Goal: Transaction & Acquisition: Purchase product/service

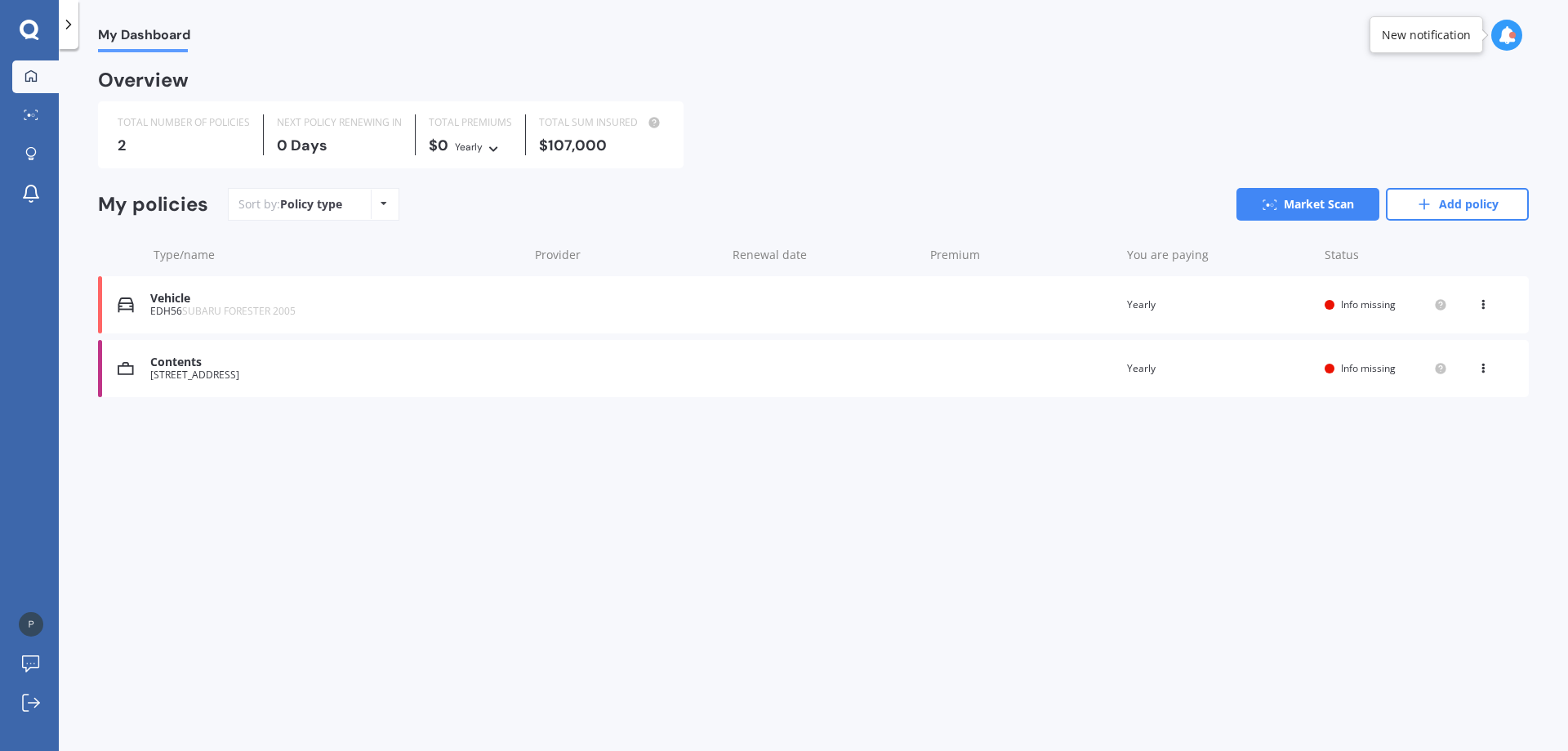
click at [170, 294] on div "Vehicle" at bounding box center [335, 298] width 370 height 14
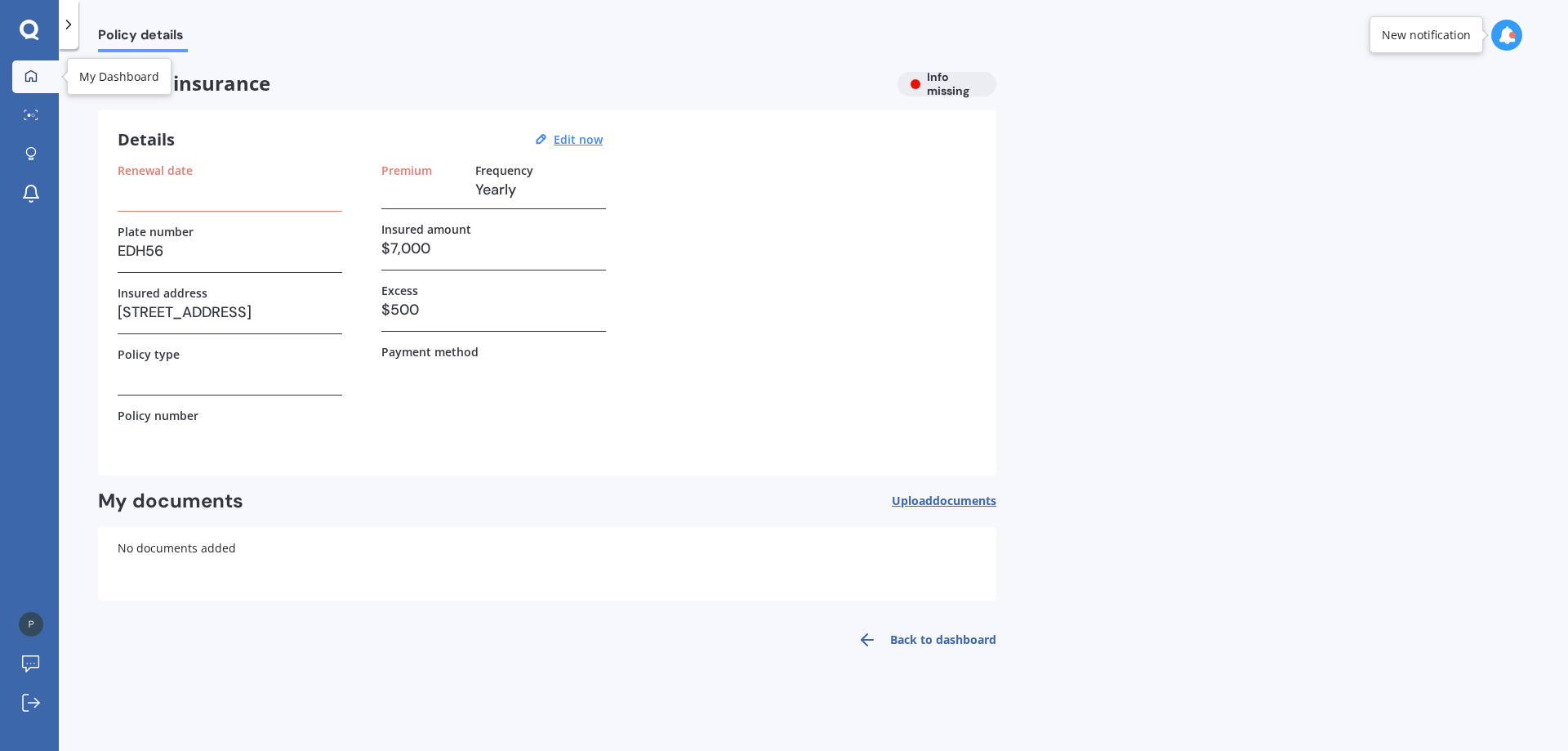
click at [40, 79] on div at bounding box center [31, 77] width 24 height 15
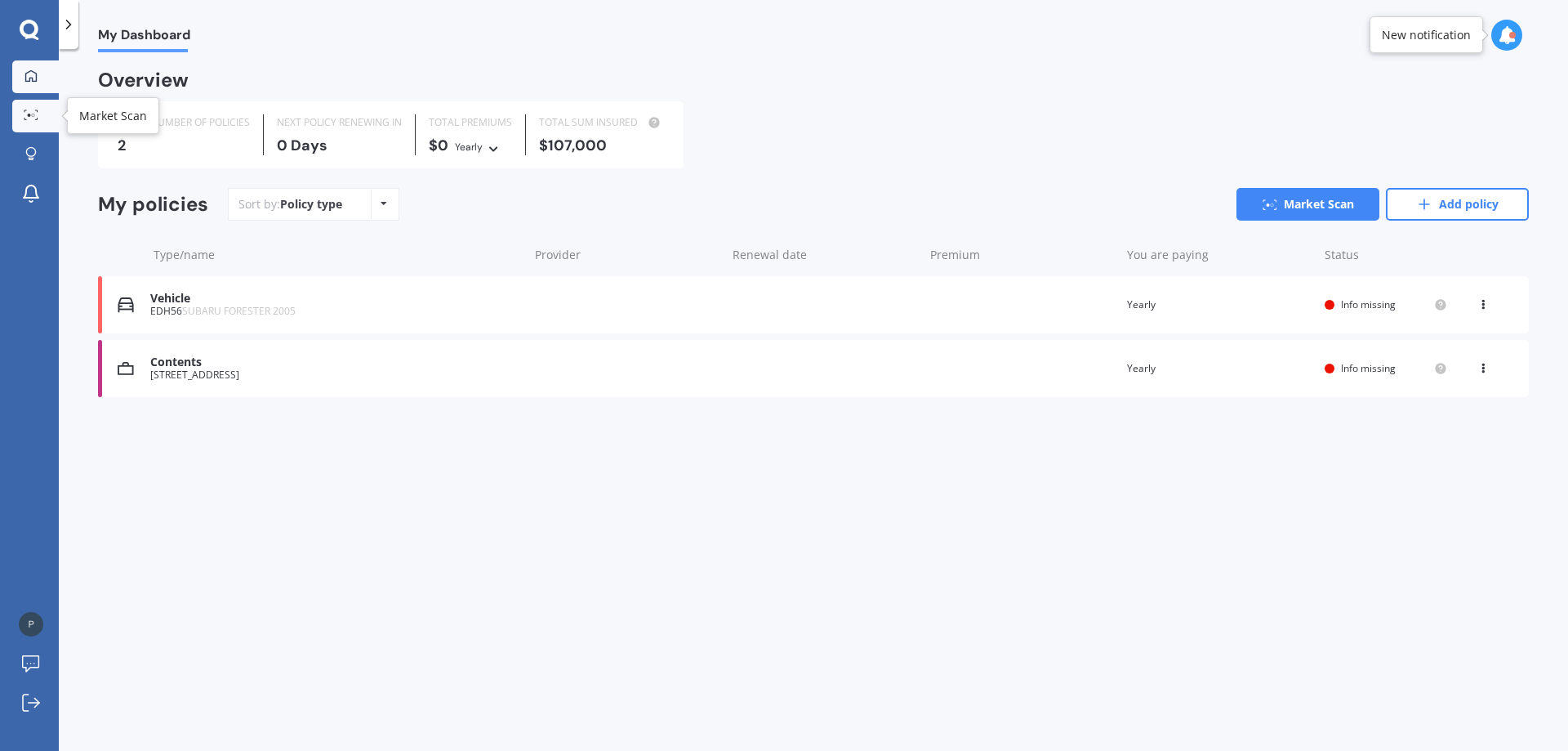
click at [19, 122] on div at bounding box center [31, 115] width 24 height 12
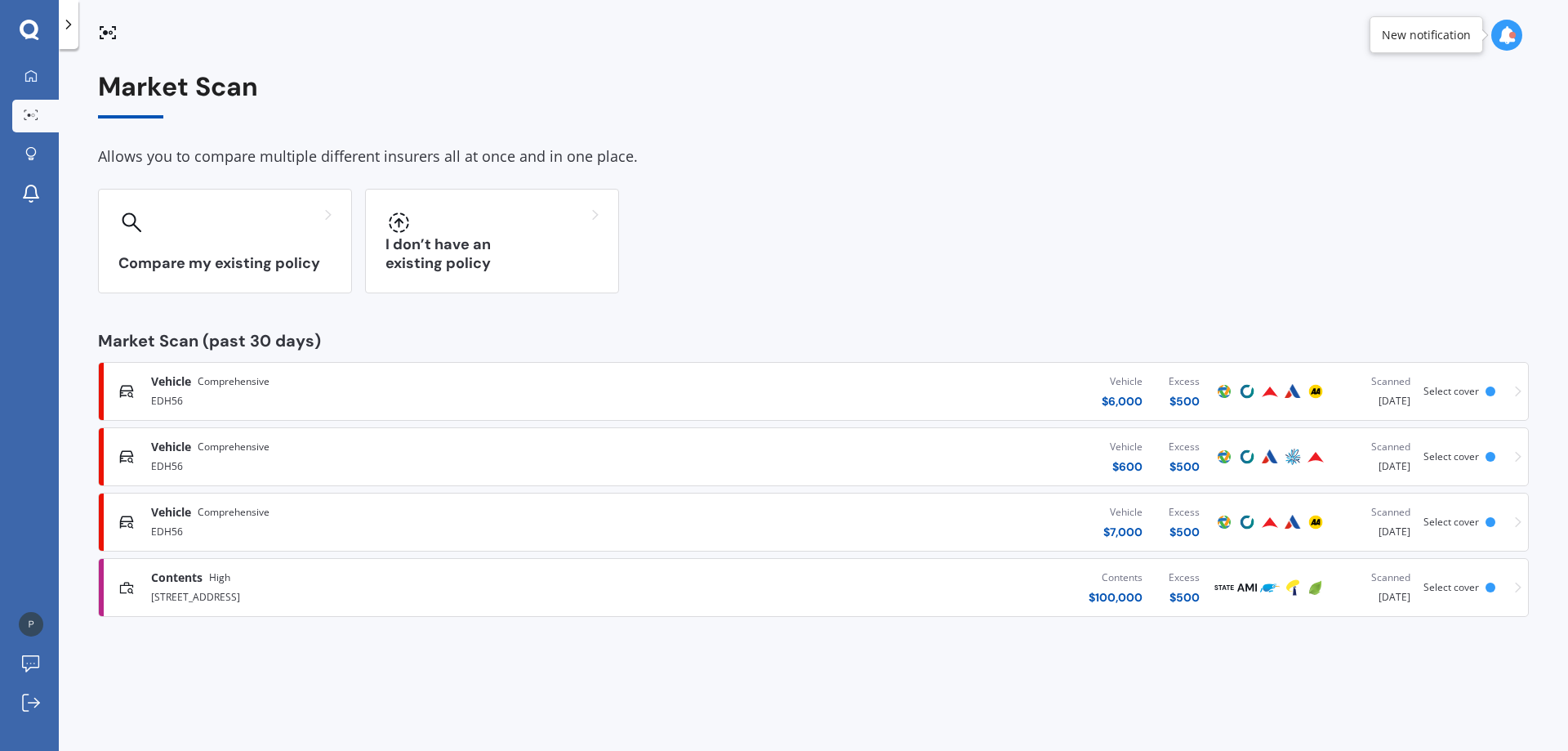
click at [191, 514] on span "Vehicle" at bounding box center [171, 512] width 40 height 16
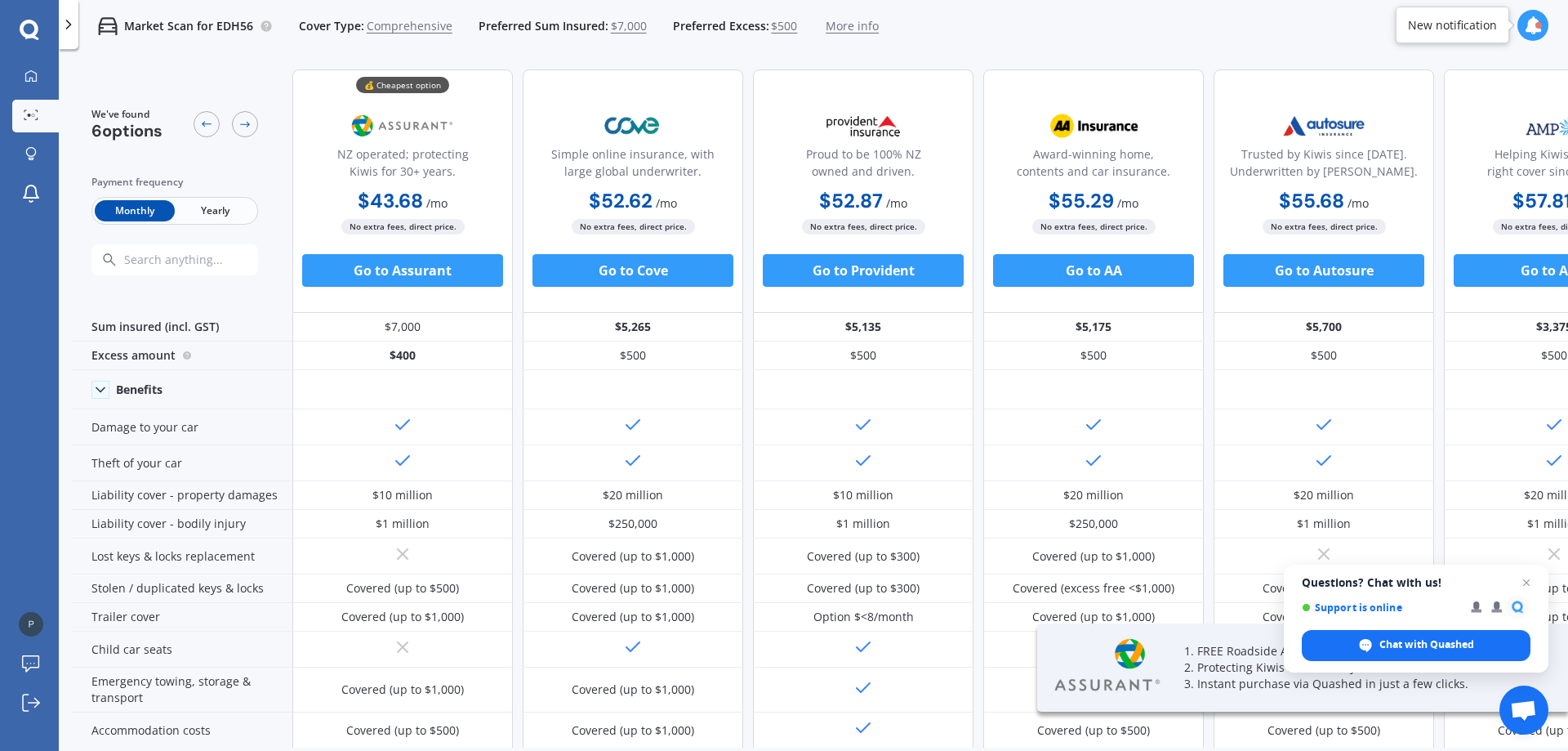
click at [209, 215] on span "Yearly" at bounding box center [214, 210] width 80 height 22
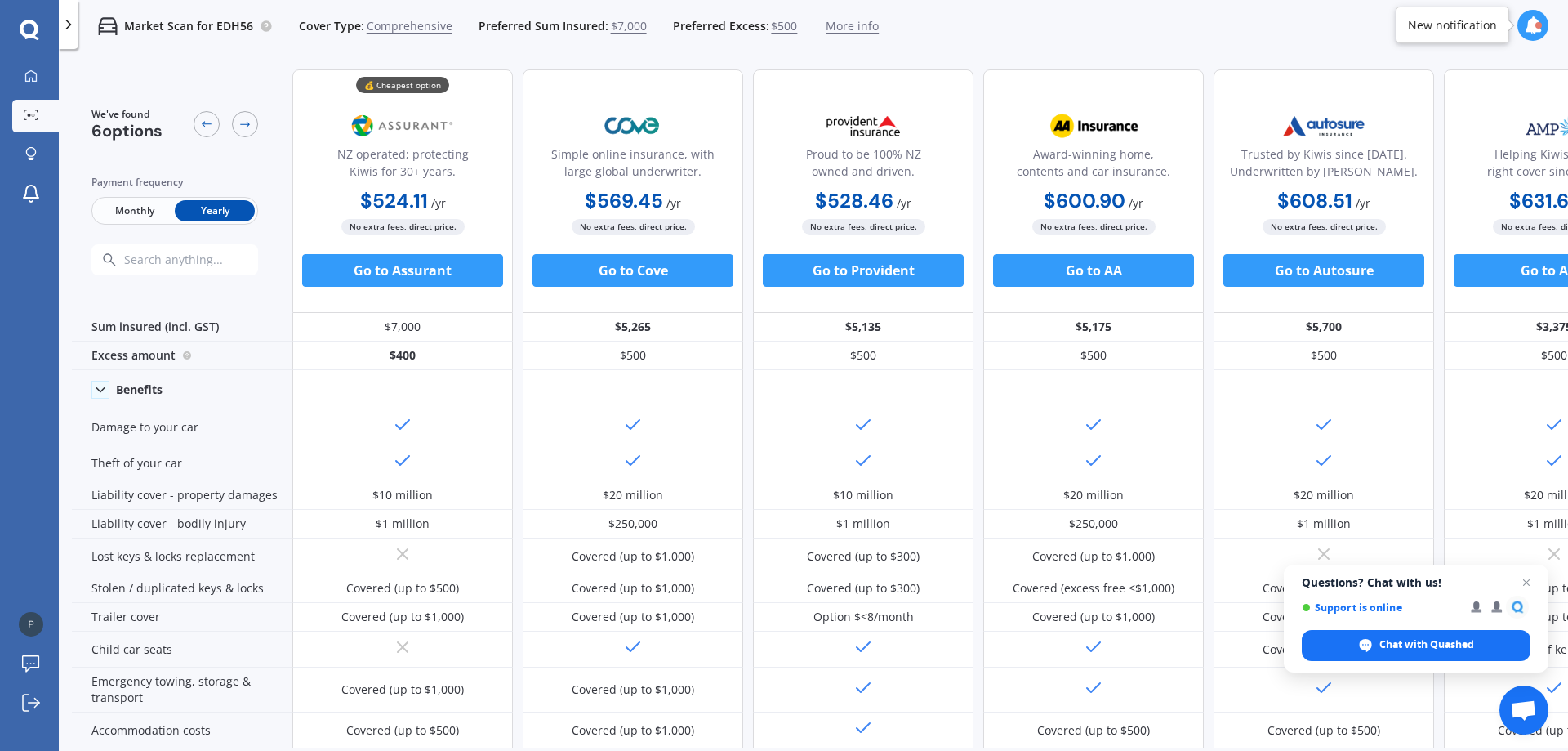
click at [834, 23] on span "More info" at bounding box center [852, 25] width 53 height 16
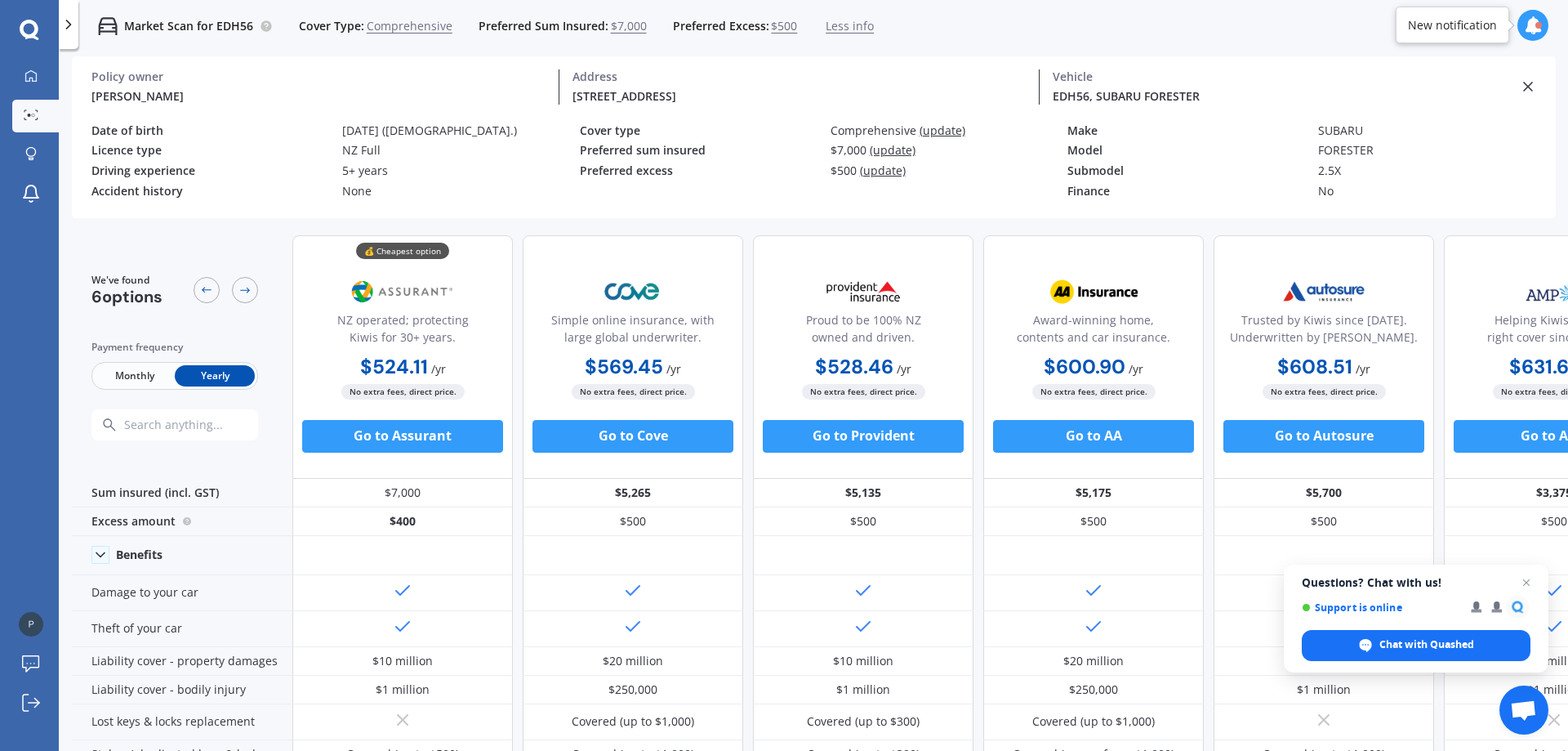
click at [834, 23] on span "Less info" at bounding box center [849, 25] width 48 height 16
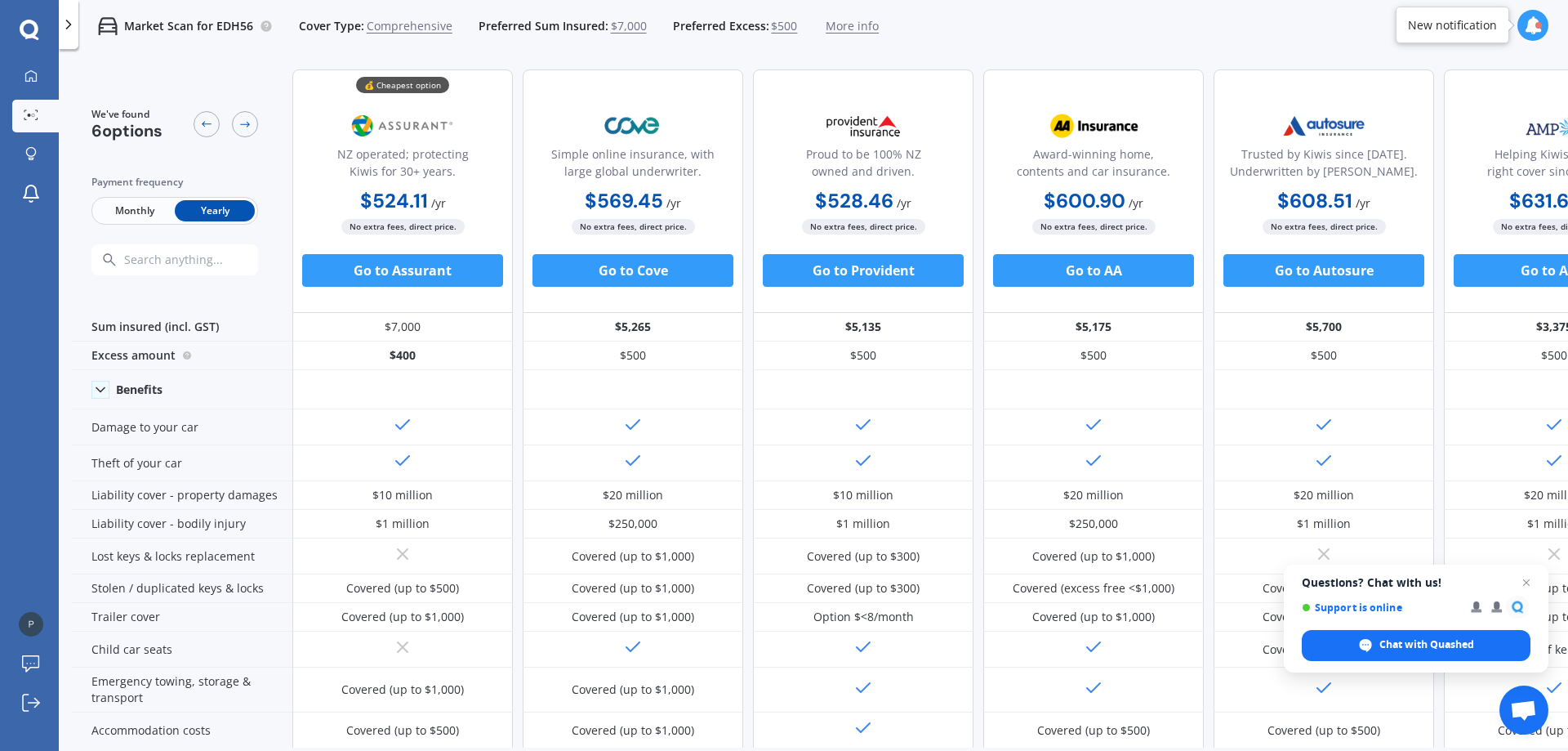
click at [834, 23] on span "More info" at bounding box center [852, 25] width 53 height 16
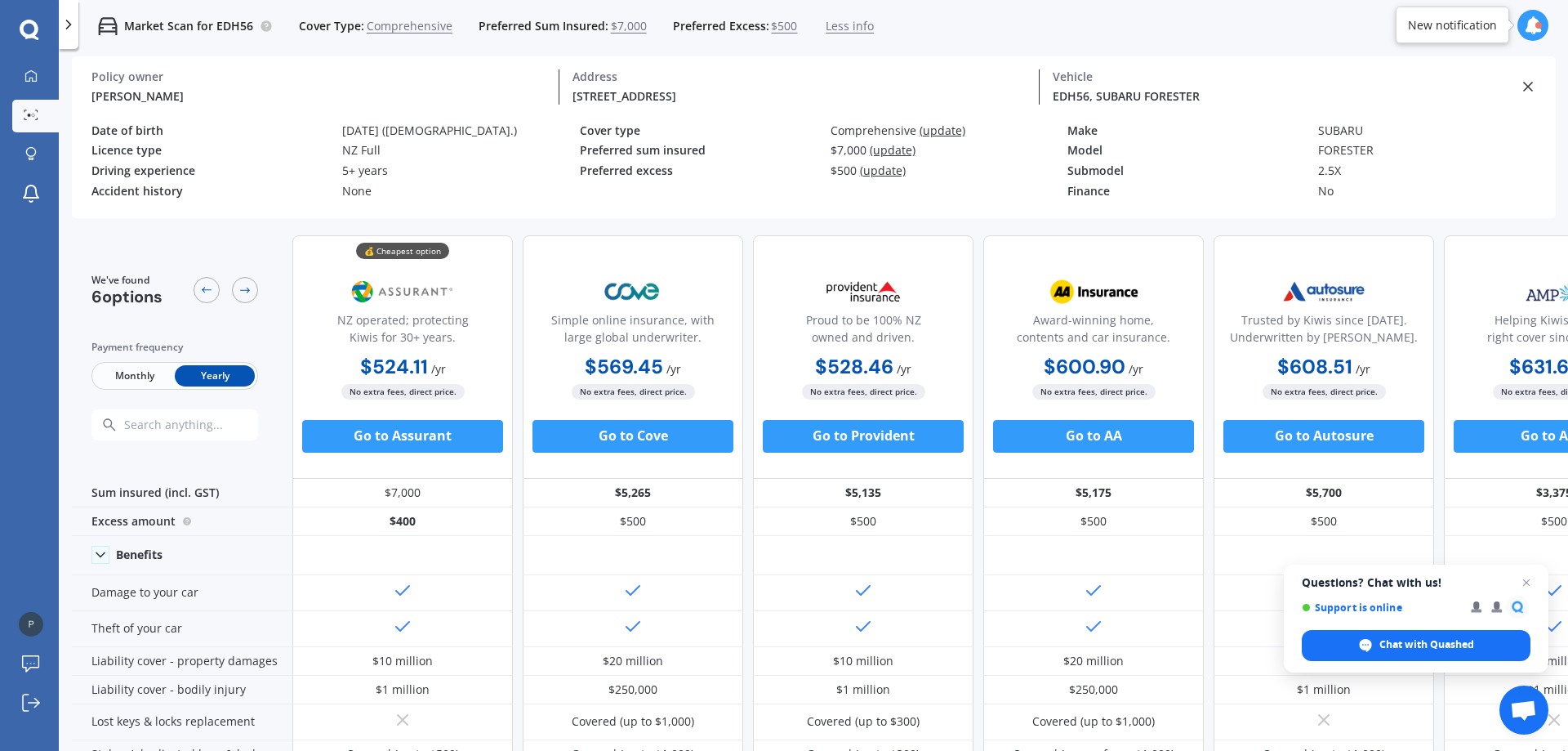
click at [834, 23] on span "Less info" at bounding box center [849, 25] width 48 height 16
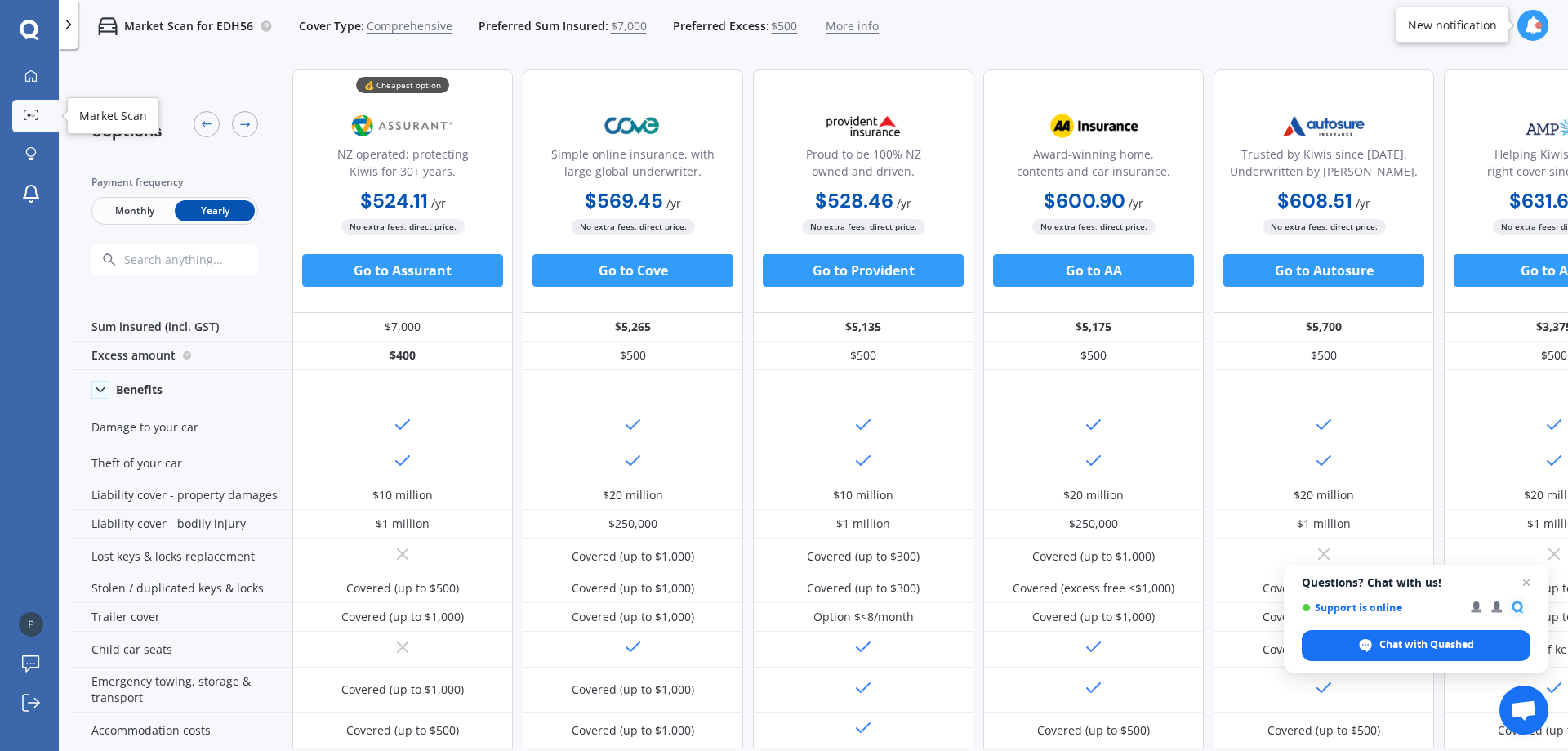
click at [24, 113] on icon at bounding box center [31, 114] width 15 height 10
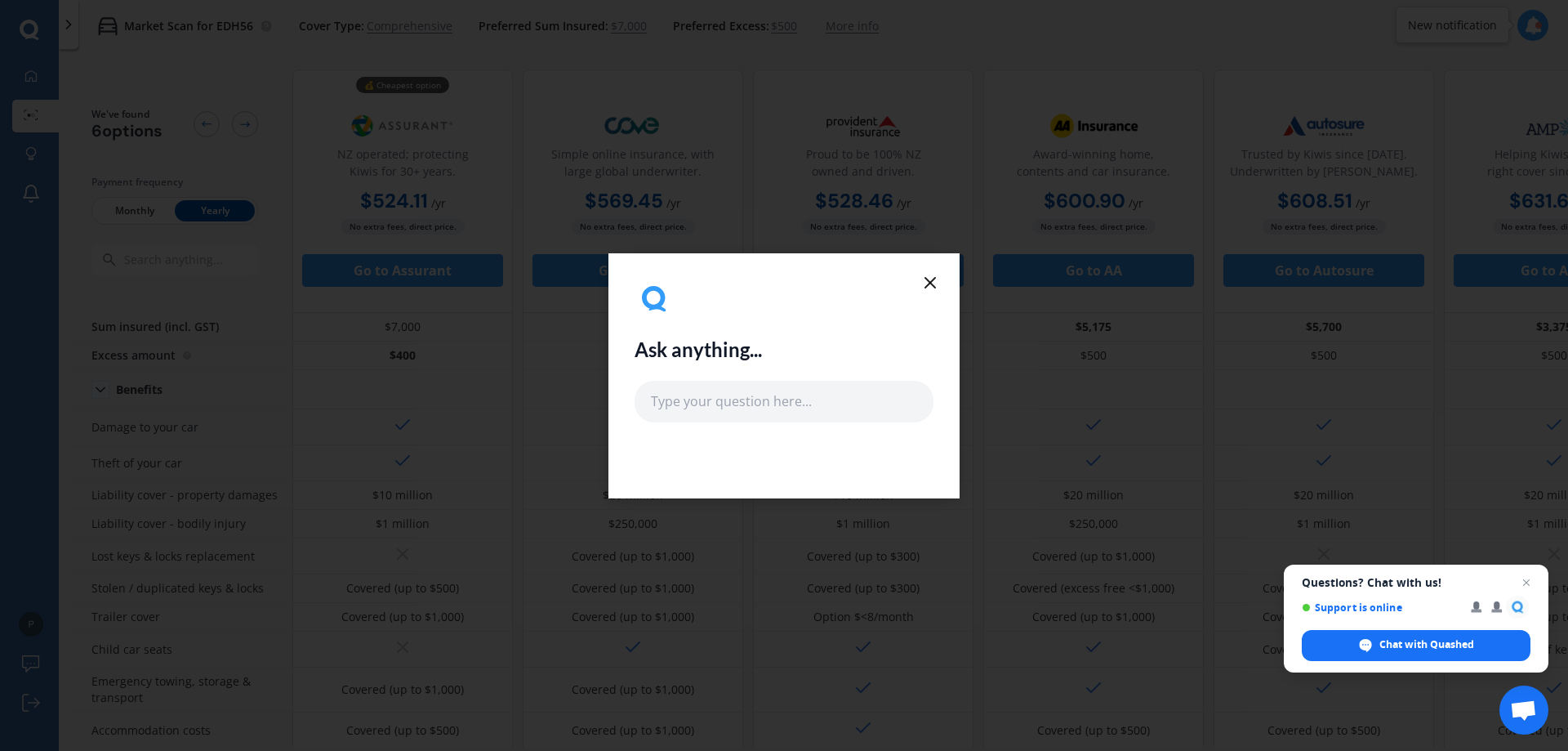
click at [929, 281] on line at bounding box center [930, 282] width 9 height 9
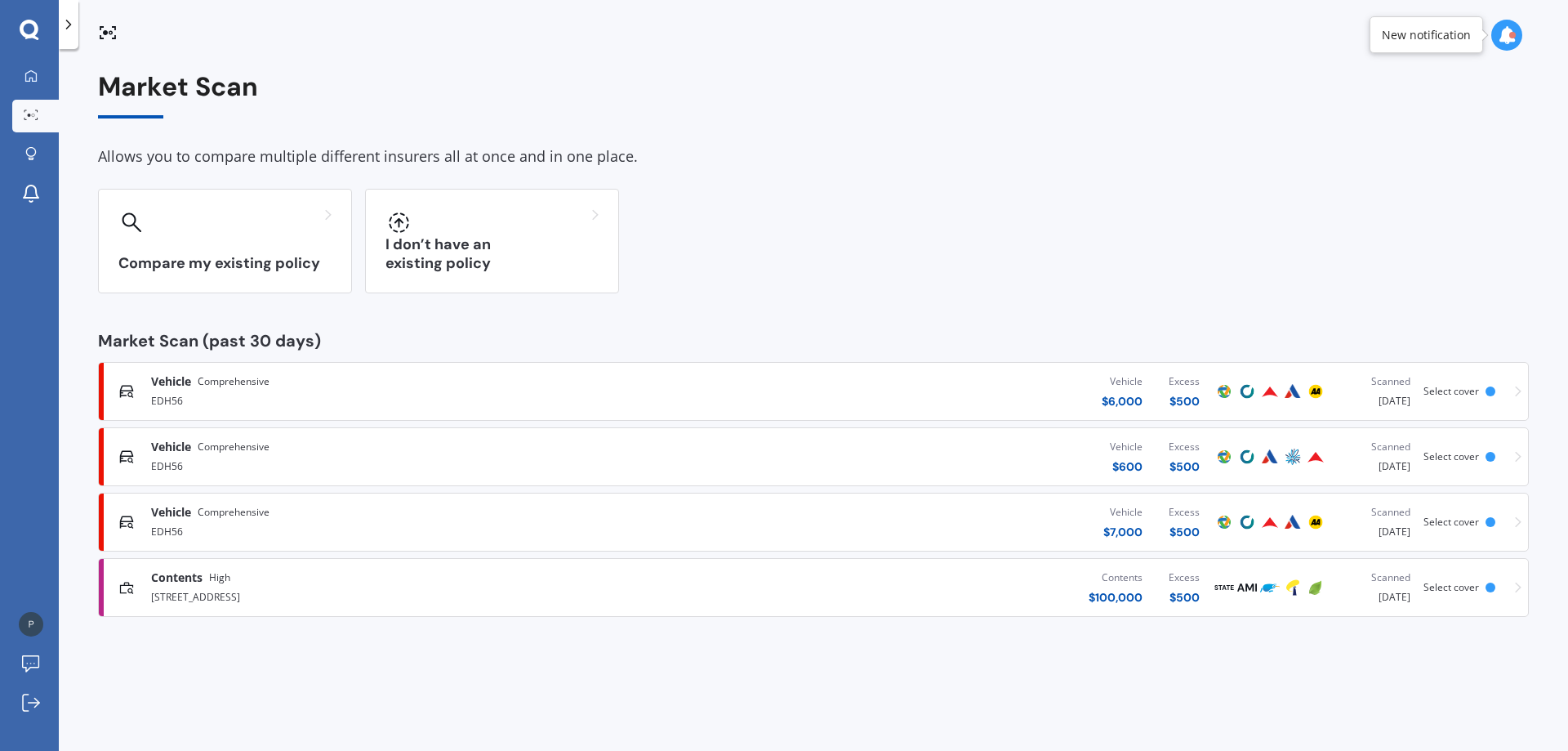
click at [211, 391] on div "EDH56" at bounding box center [408, 399] width 515 height 20
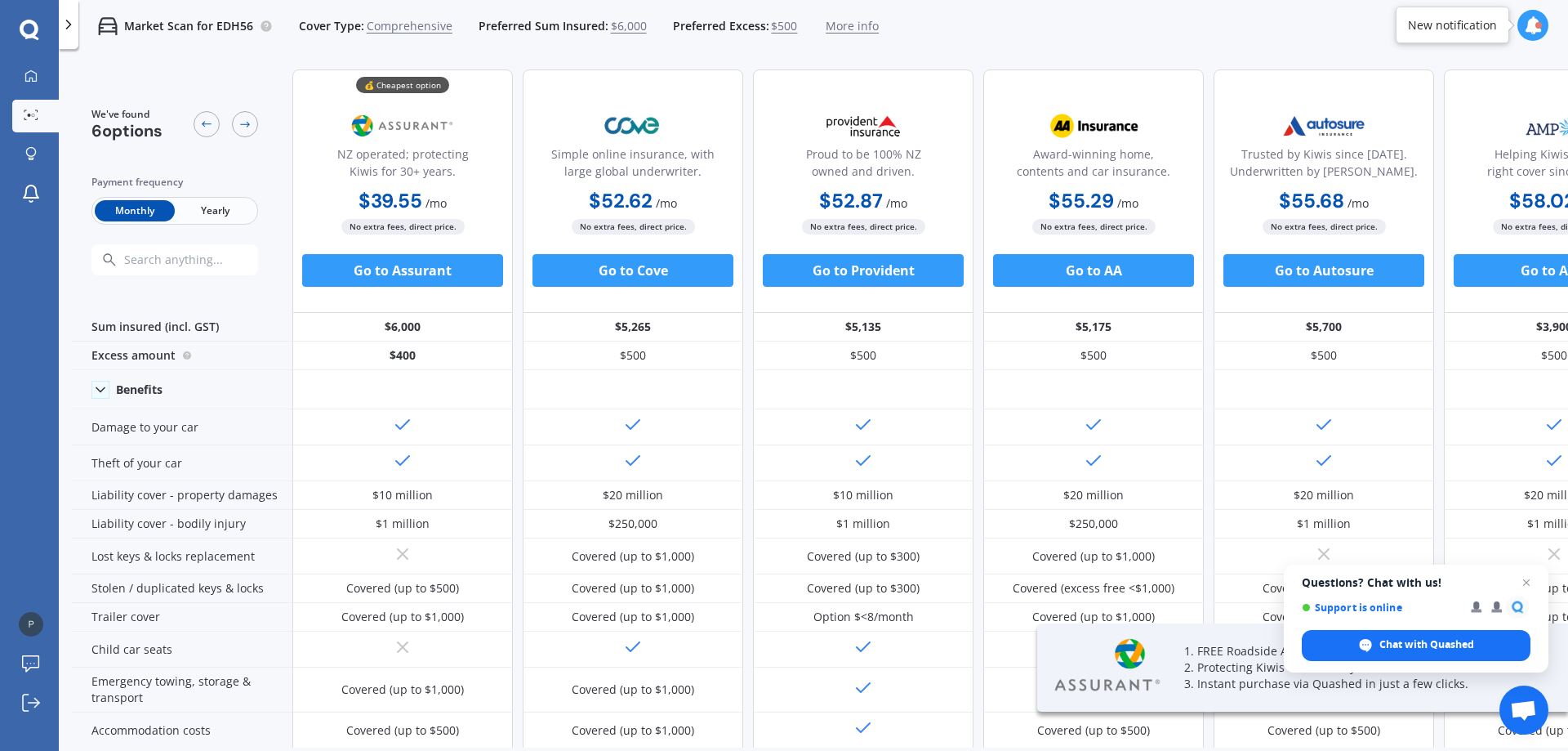
click at [206, 211] on span "Yearly" at bounding box center [214, 210] width 80 height 22
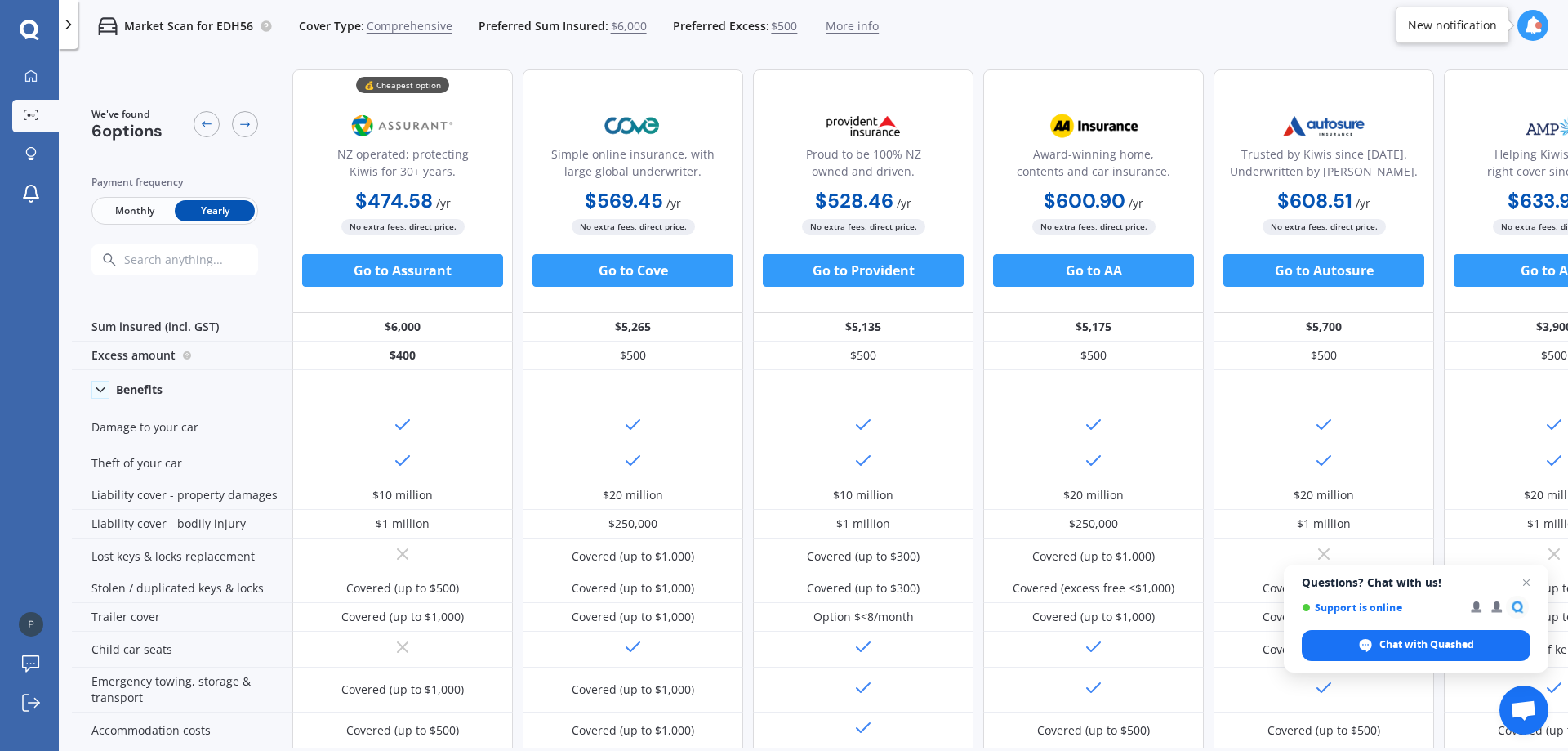
click at [28, 28] on icon at bounding box center [29, 30] width 20 height 22
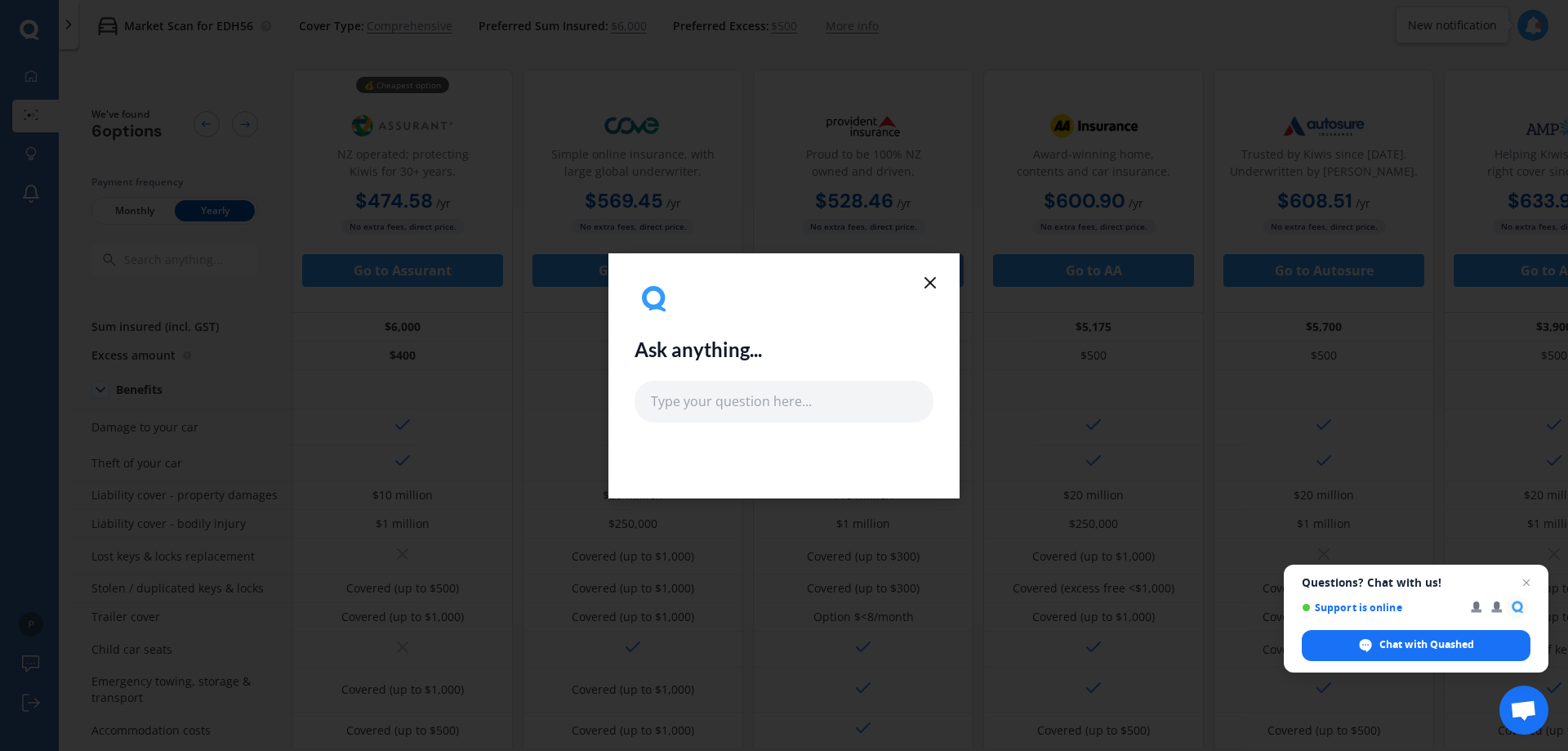
click at [943, 281] on div "Ask anything..." at bounding box center [784, 375] width 351 height 245
click at [927, 280] on icon at bounding box center [930, 282] width 20 height 20
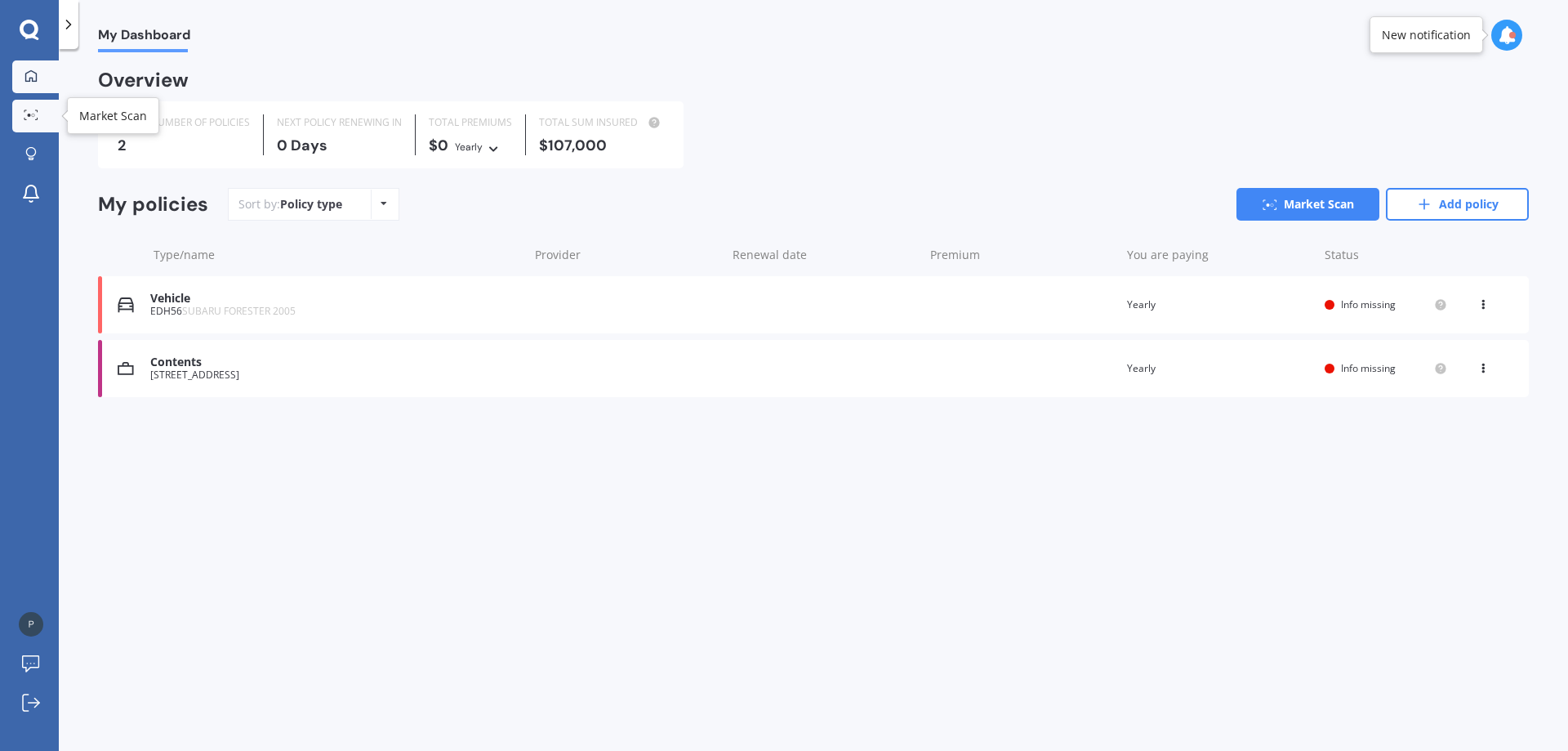
click at [17, 116] on link "Market Scan" at bounding box center [36, 115] width 47 height 33
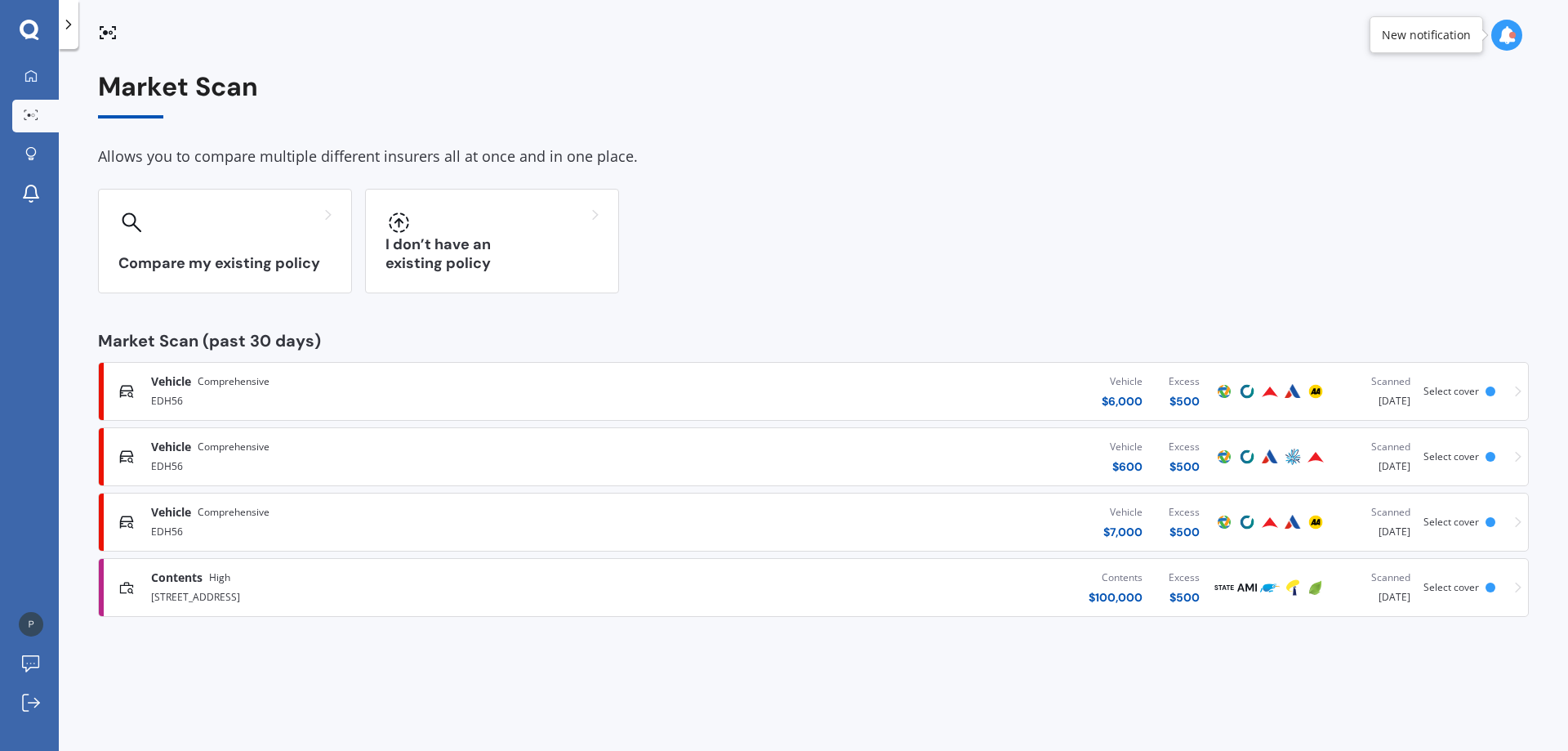
click at [220, 443] on span "Comprehensive" at bounding box center [233, 446] width 72 height 16
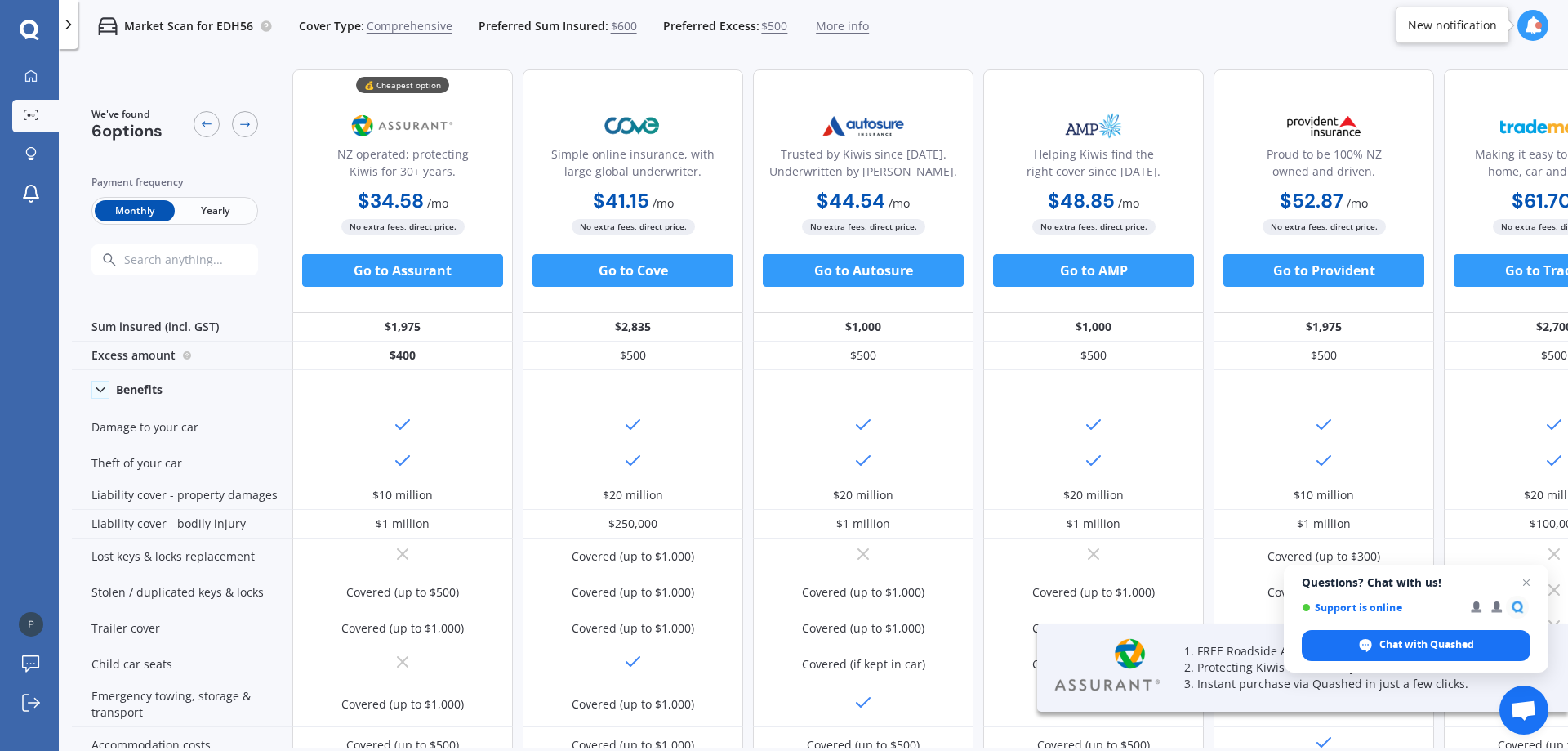
click at [221, 207] on span "Yearly" at bounding box center [214, 210] width 80 height 22
click at [622, 32] on span "$600" at bounding box center [624, 25] width 26 height 16
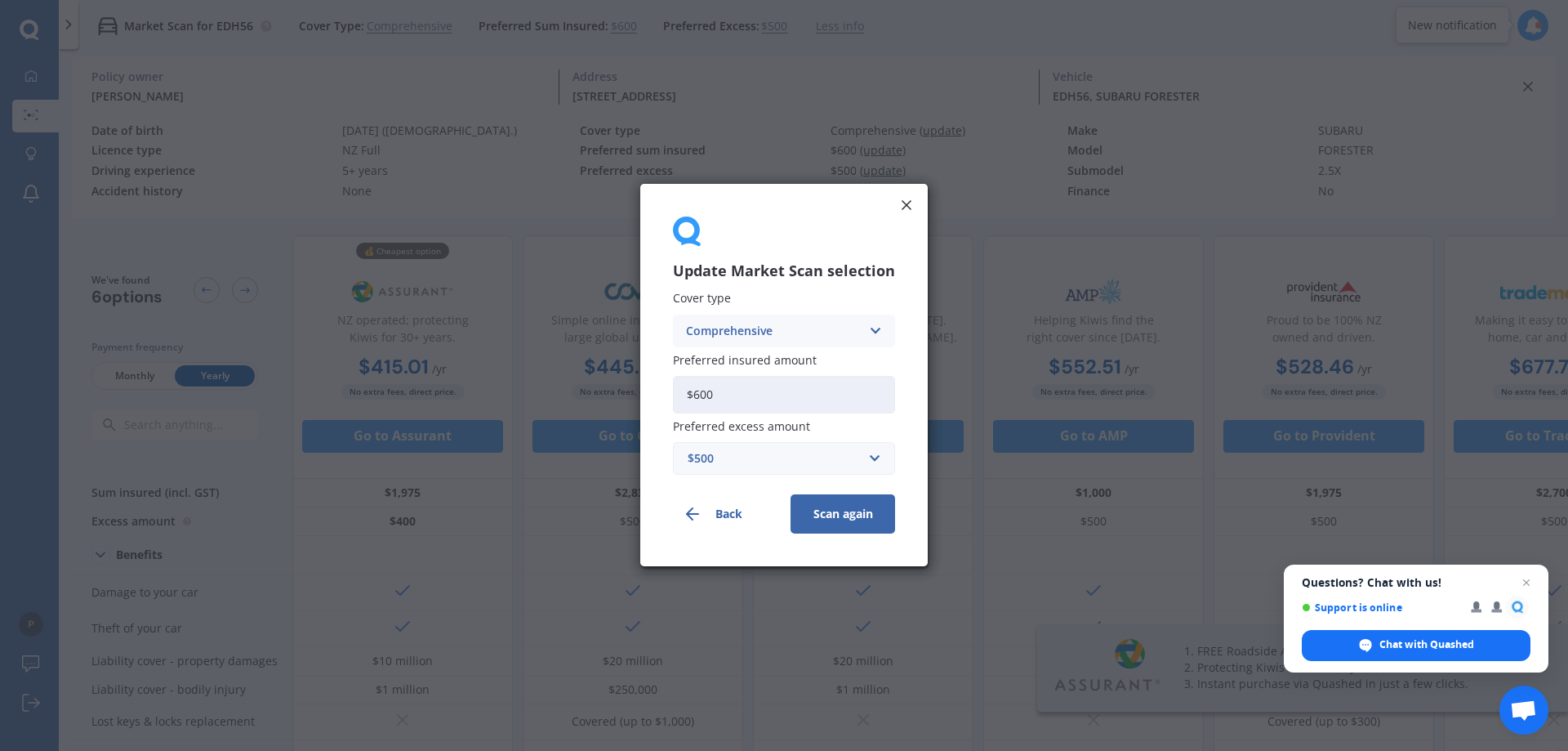
click at [733, 396] on input "$600" at bounding box center [784, 395] width 222 height 38
drag, startPoint x: 730, startPoint y: 397, endPoint x: 700, endPoint y: 393, distance: 30.3
click at [700, 393] on input "$600" at bounding box center [784, 395] width 222 height 38
type input "$6,500"
click at [830, 522] on button "Scan again" at bounding box center [844, 515] width 105 height 39
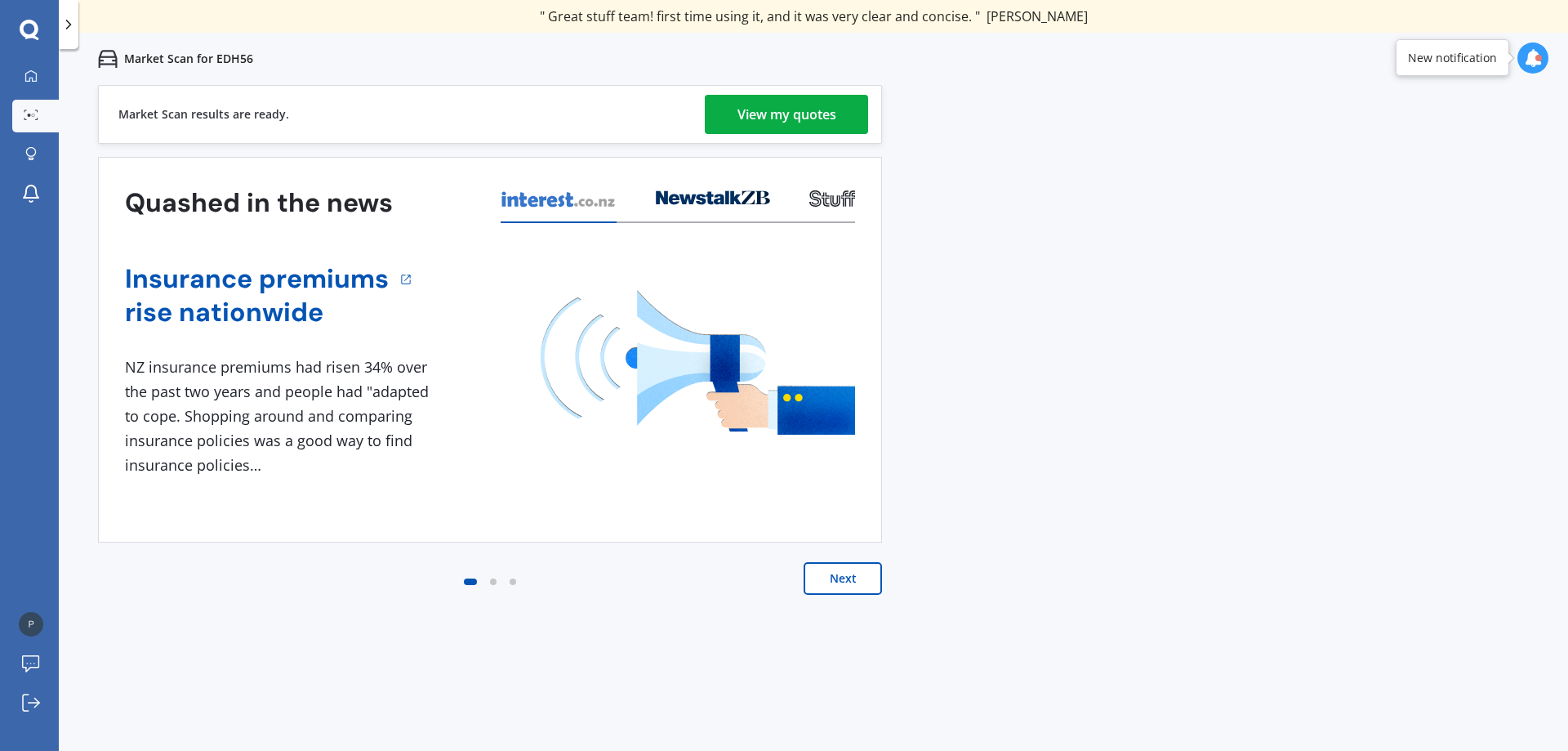
click at [799, 113] on div "View my quotes" at bounding box center [786, 114] width 98 height 39
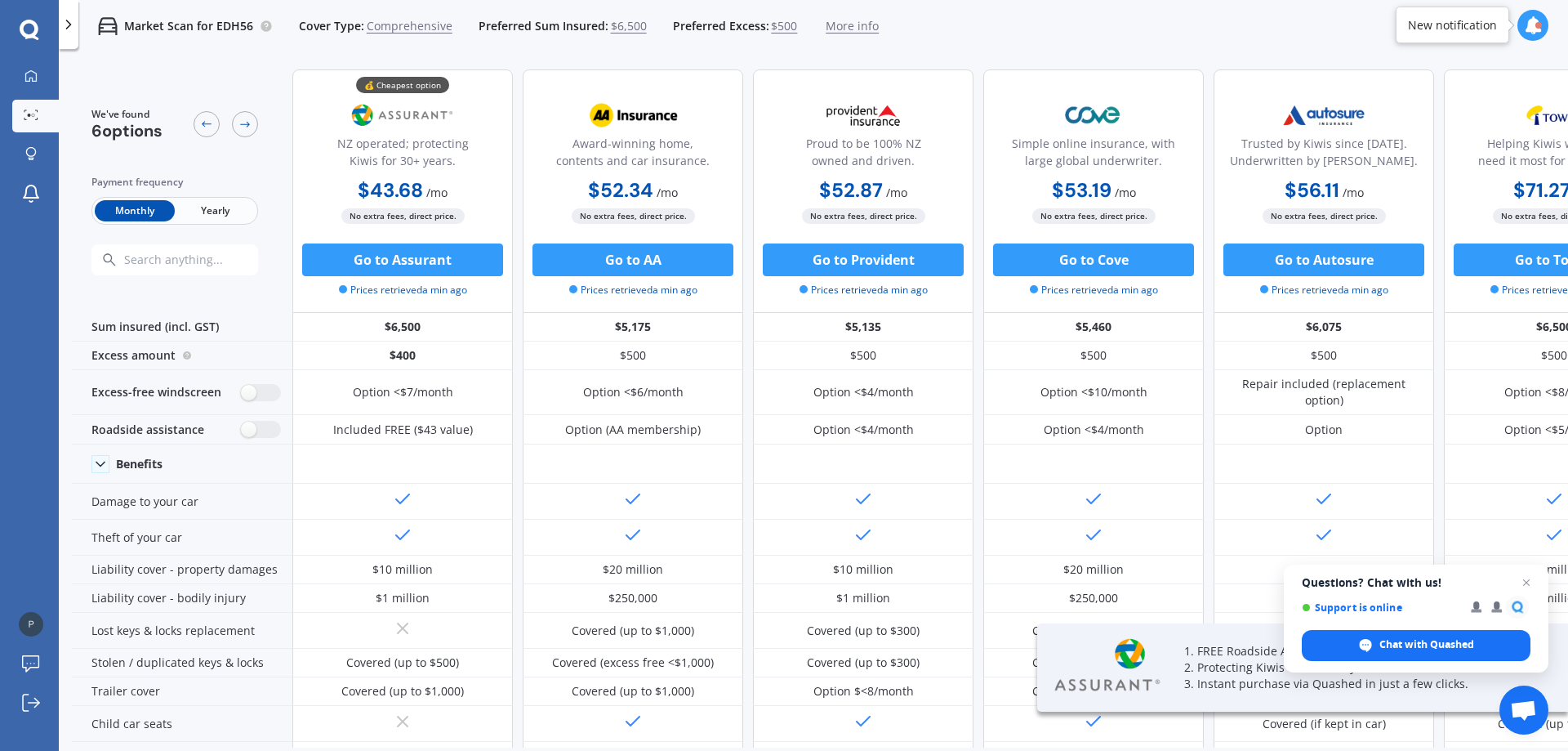
click at [225, 208] on span "Yearly" at bounding box center [214, 210] width 80 height 22
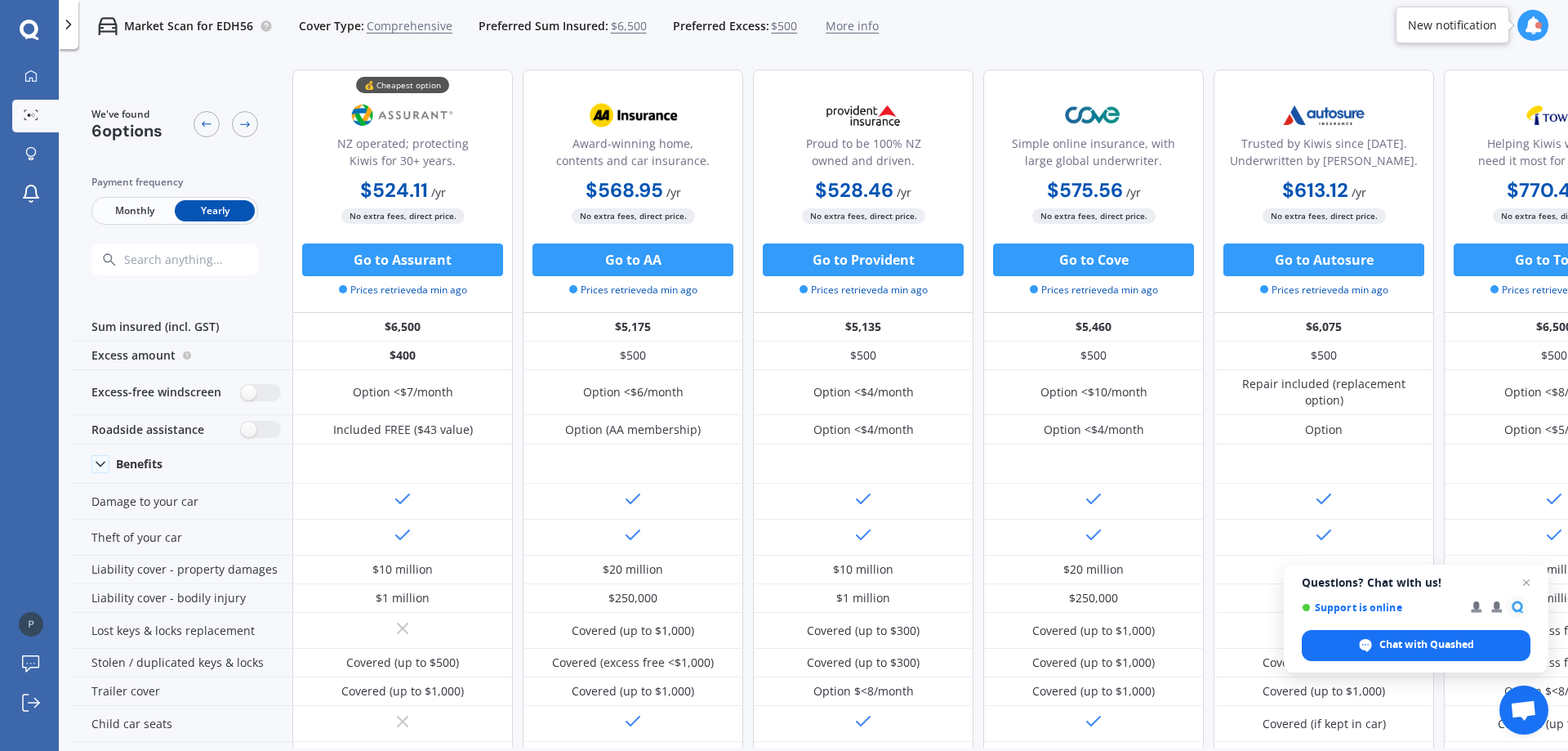
click at [621, 27] on span "$6,500" at bounding box center [629, 25] width 36 height 16
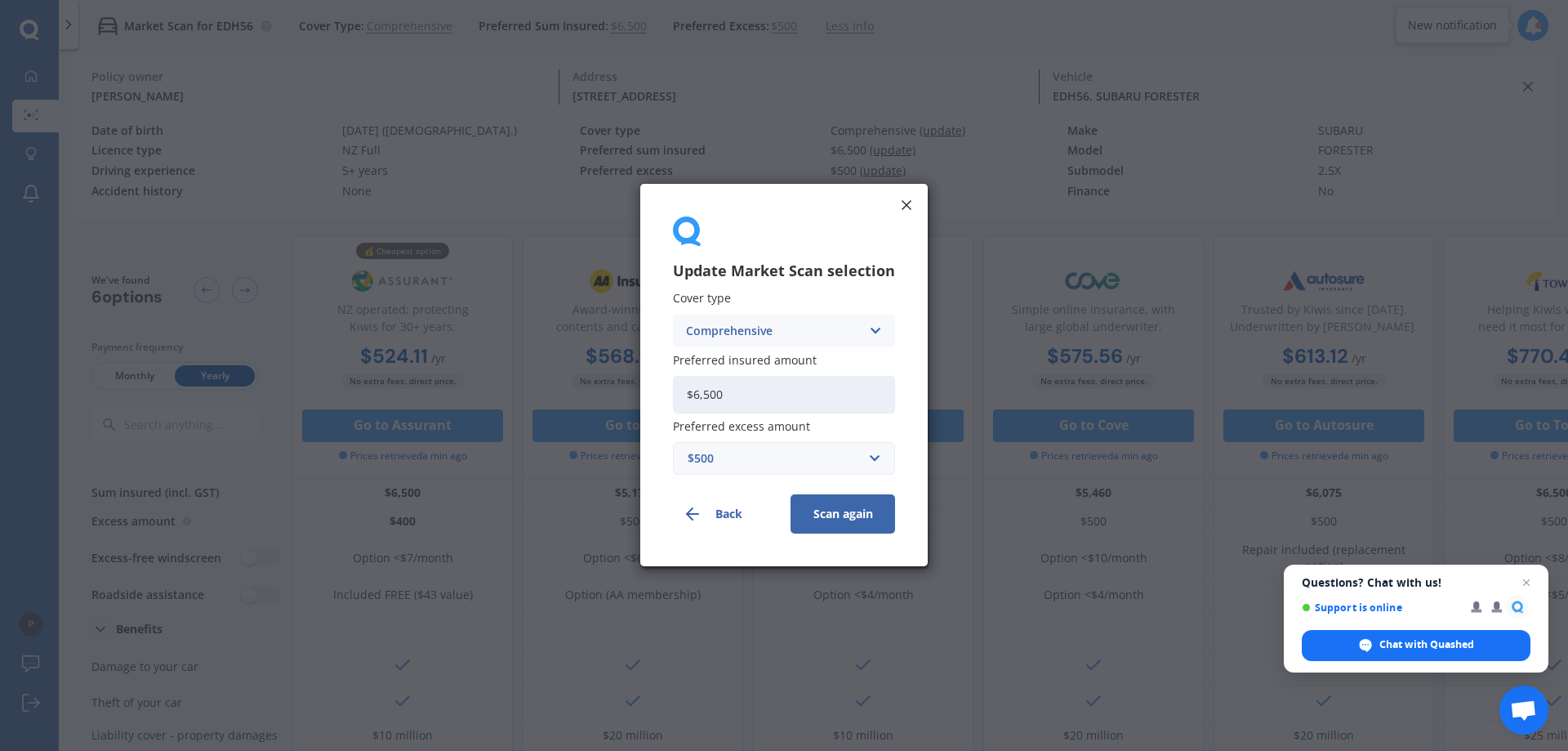
drag, startPoint x: 727, startPoint y: 400, endPoint x: 702, endPoint y: 398, distance: 25.1
click at [702, 398] on input "$6,500" at bounding box center [784, 395] width 222 height 38
type input "$6,900"
click at [844, 524] on button "Scan again" at bounding box center [844, 515] width 105 height 39
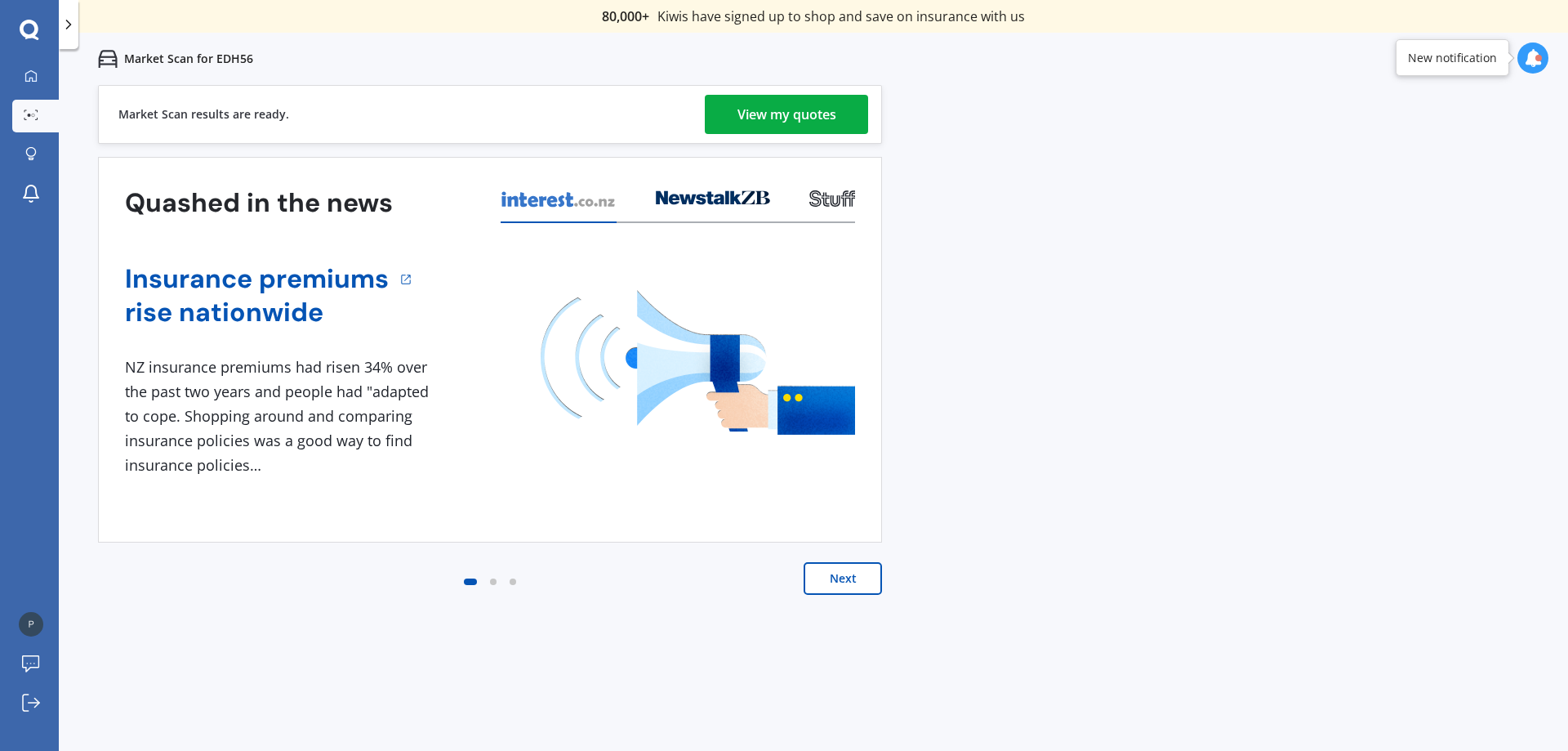
click at [779, 123] on div "View my quotes" at bounding box center [786, 114] width 98 height 39
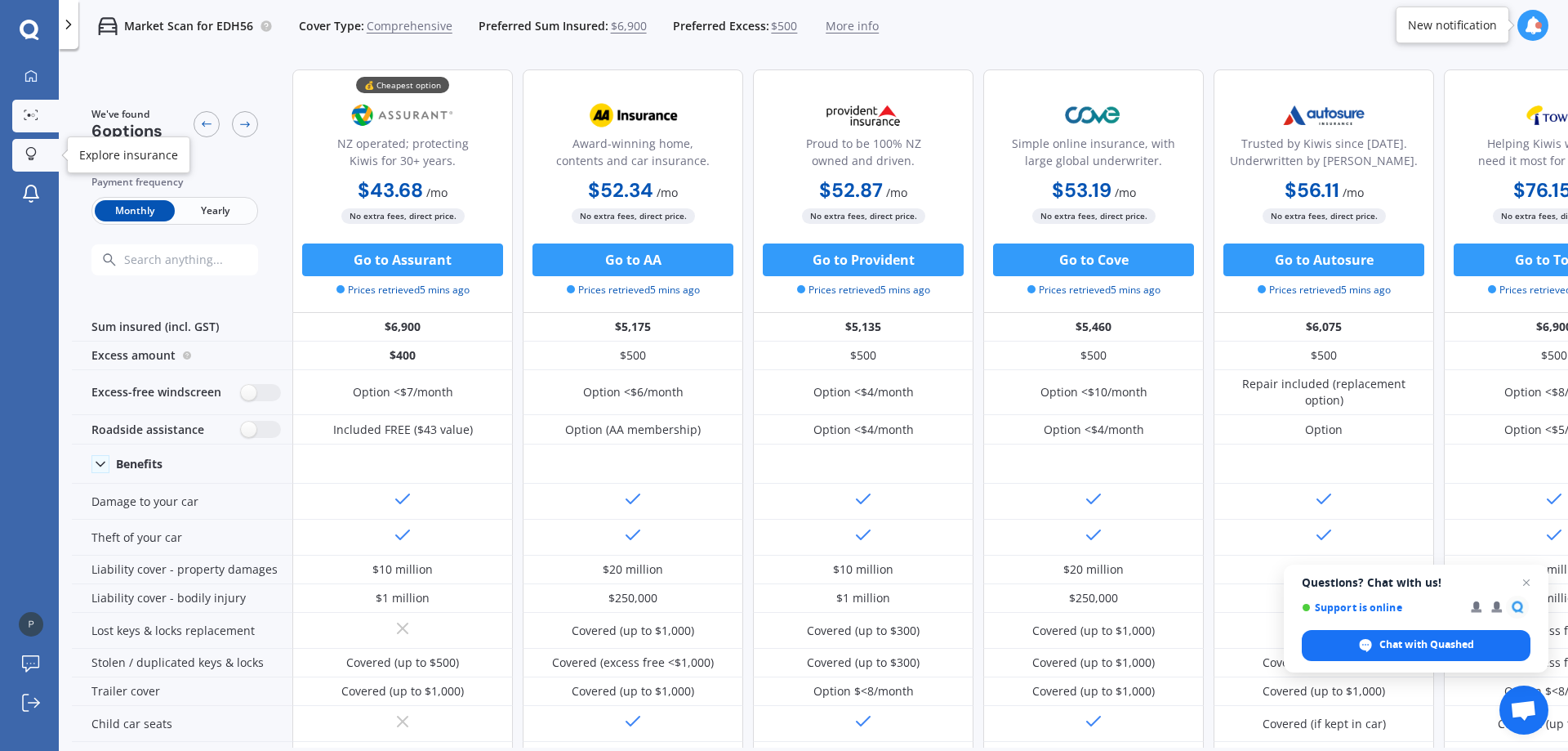
click at [30, 154] on icon at bounding box center [31, 154] width 11 height 14
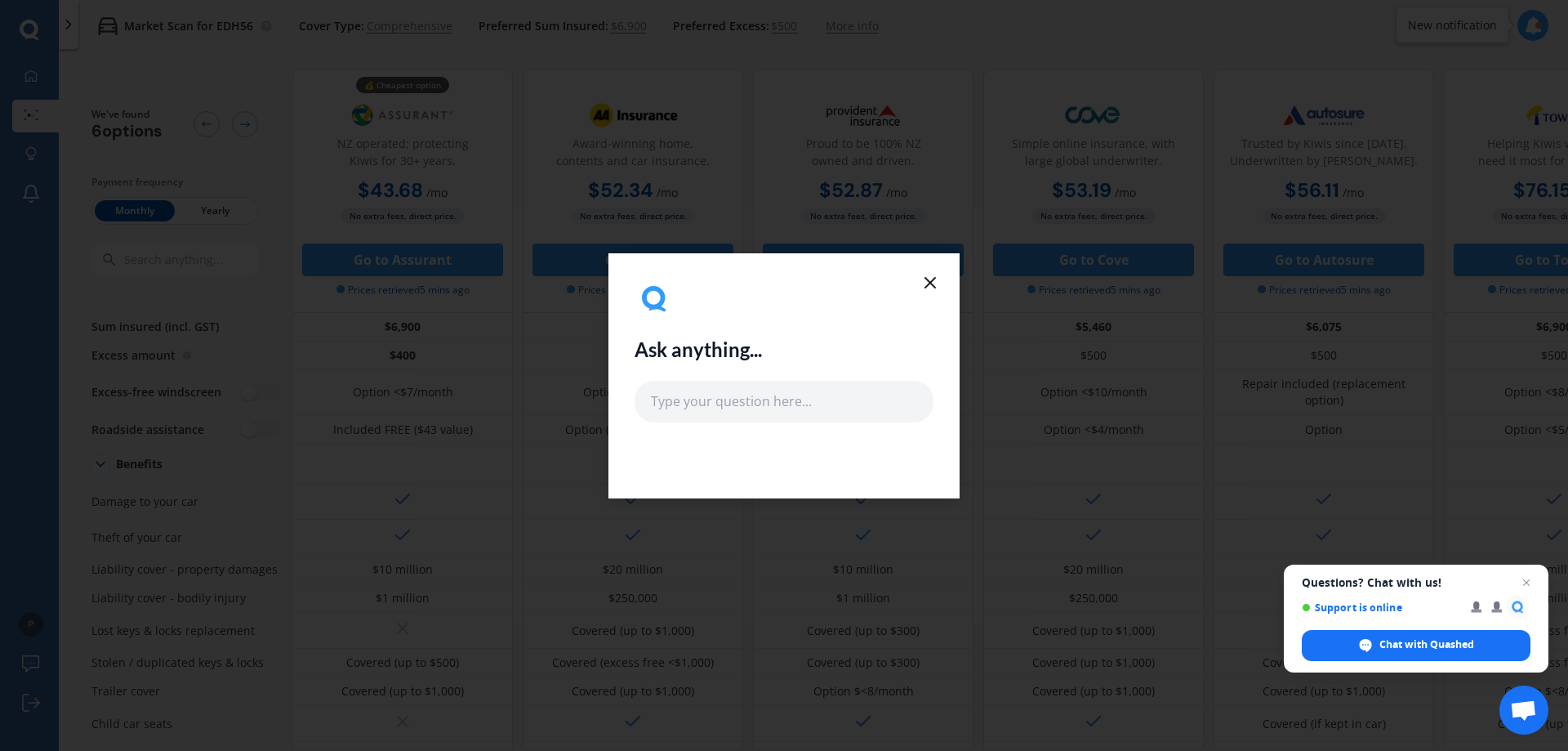
click at [931, 284] on icon at bounding box center [930, 282] width 20 height 20
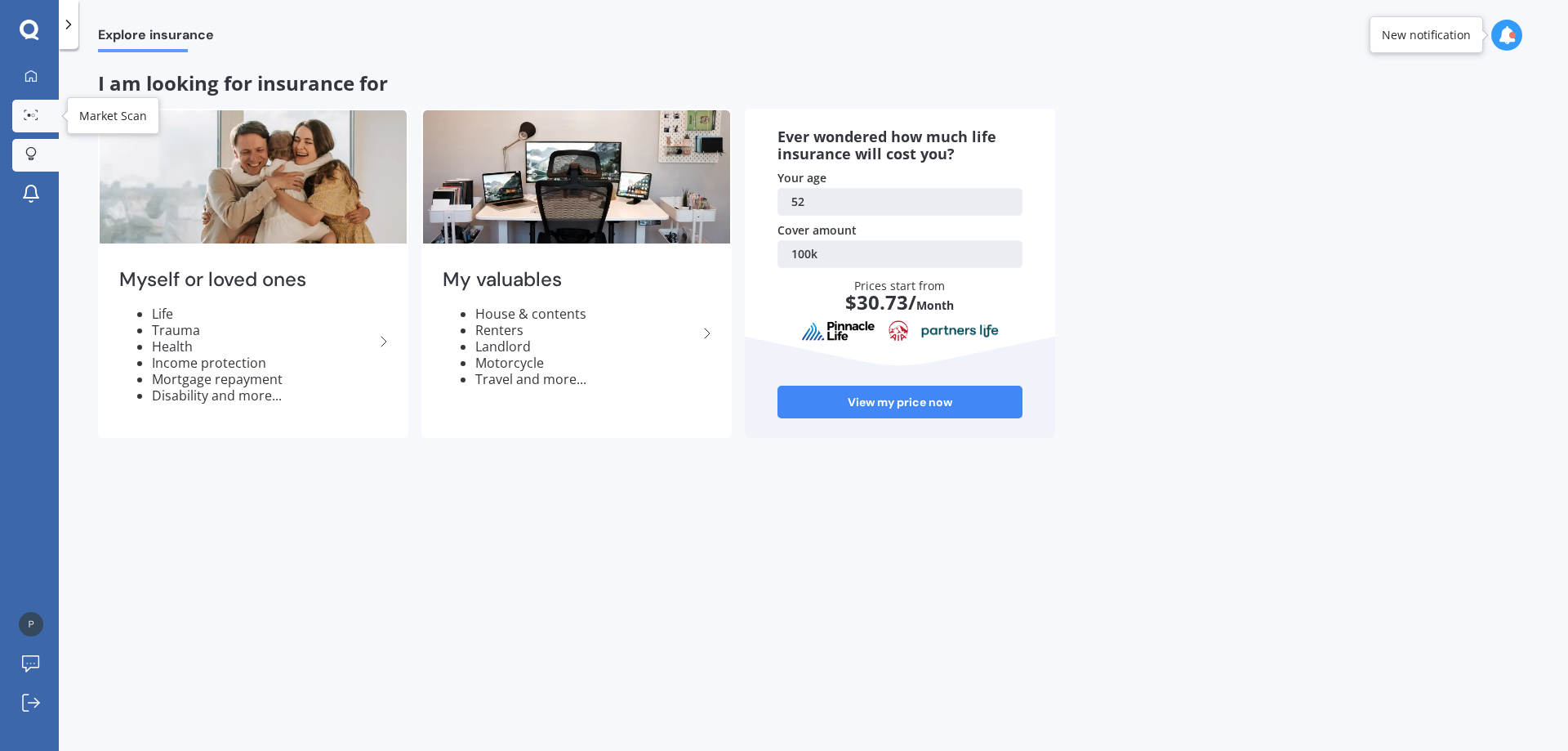
click at [40, 113] on div at bounding box center [31, 115] width 24 height 12
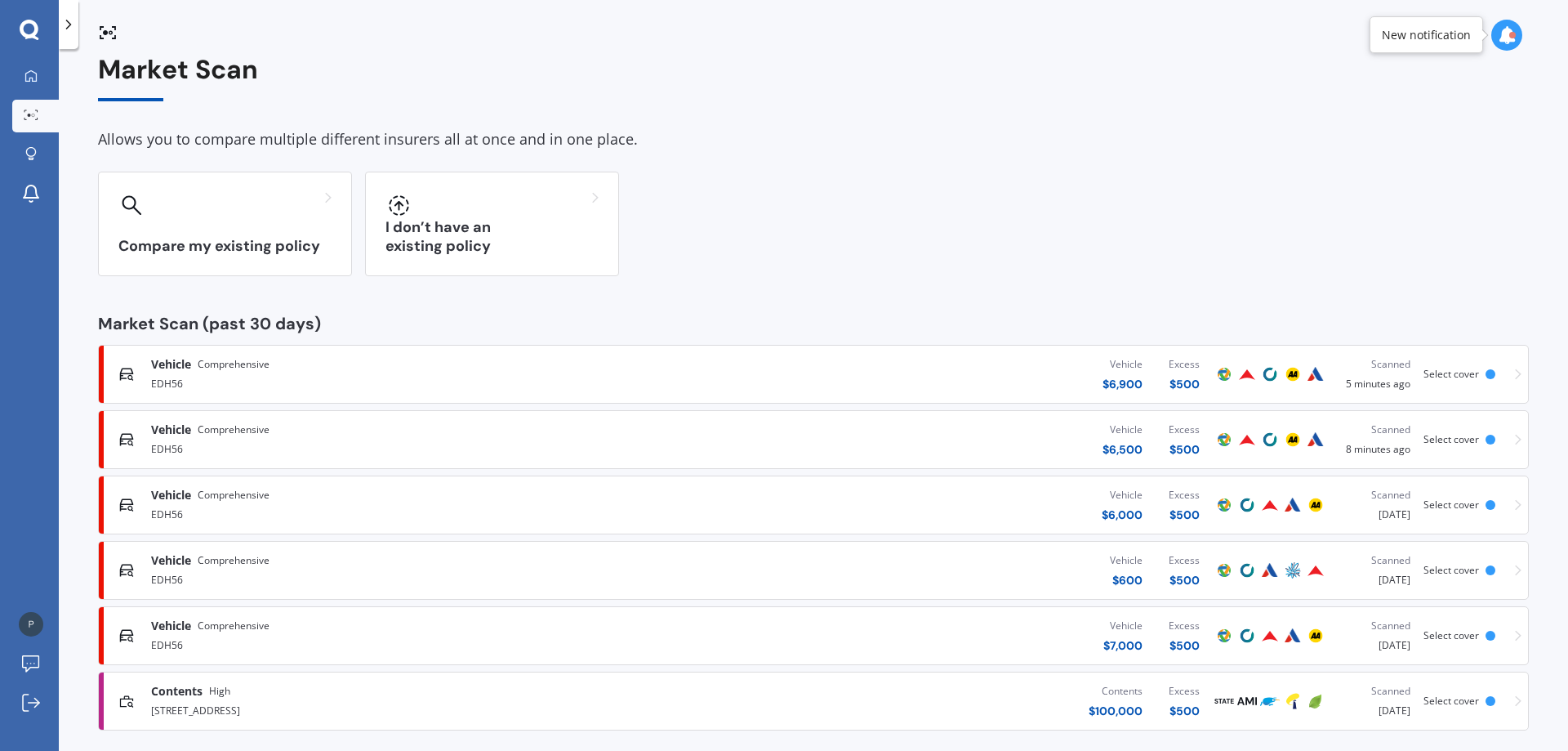
scroll to position [33, 0]
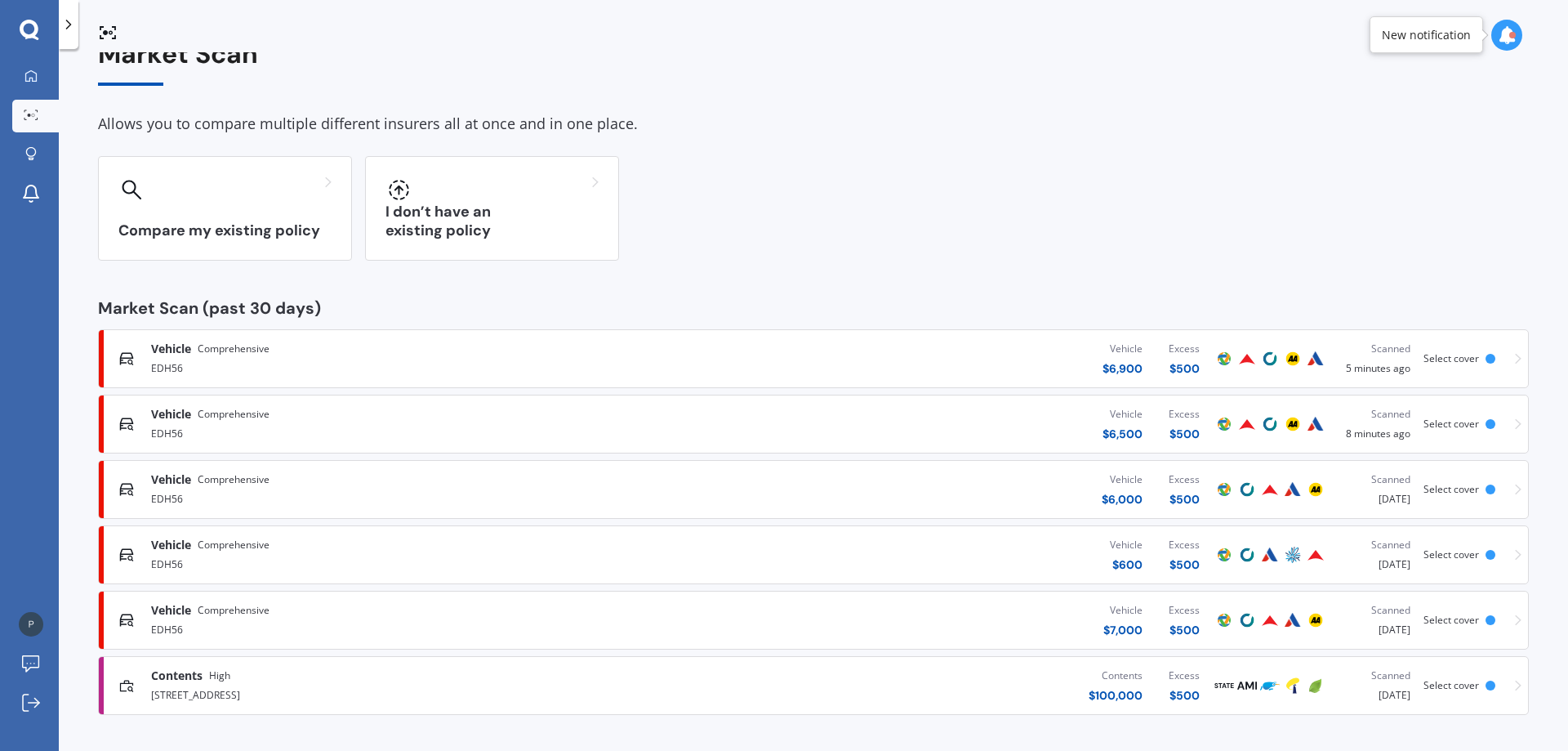
click at [217, 415] on span "Comprehensive" at bounding box center [233, 413] width 72 height 16
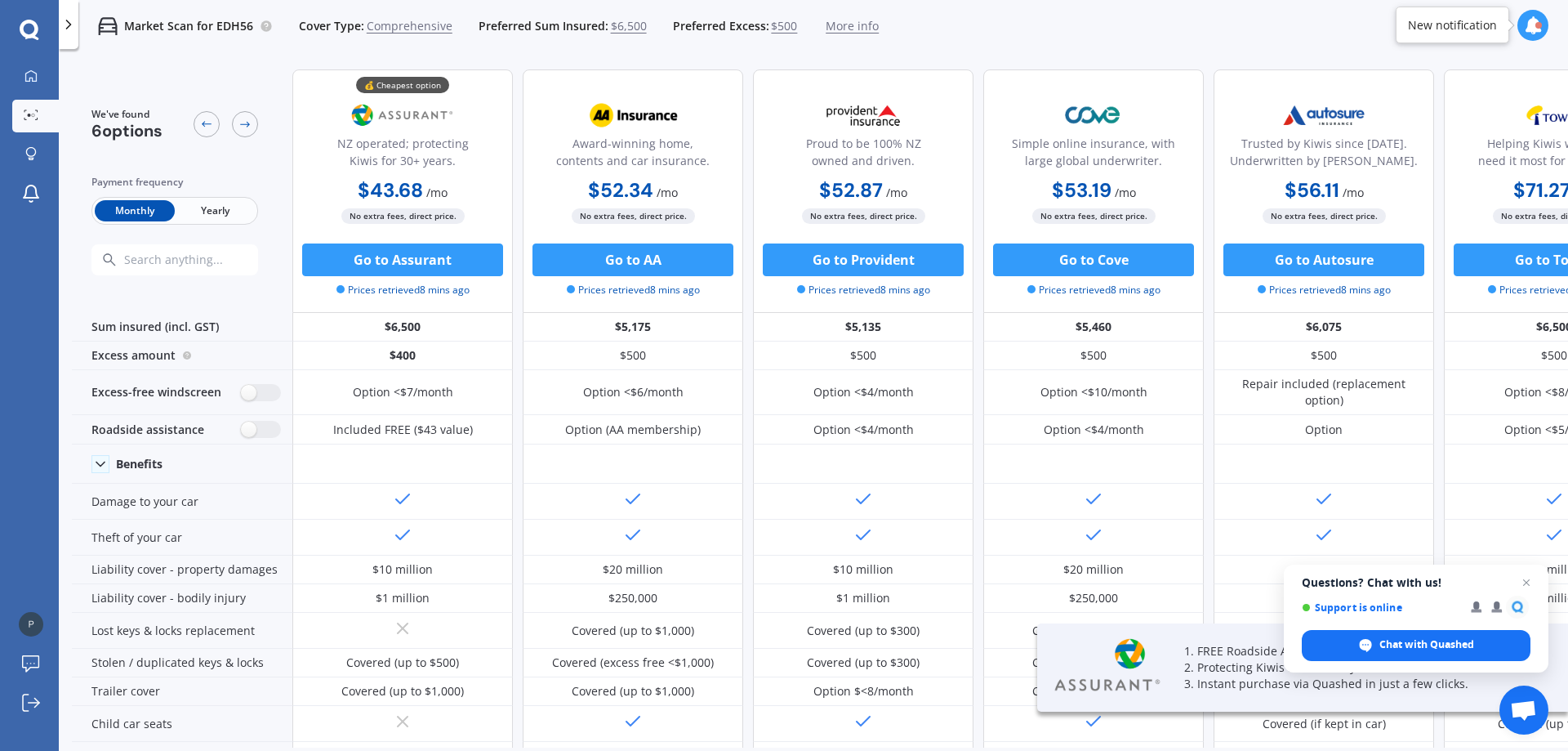
click at [195, 217] on span "Yearly" at bounding box center [214, 210] width 80 height 22
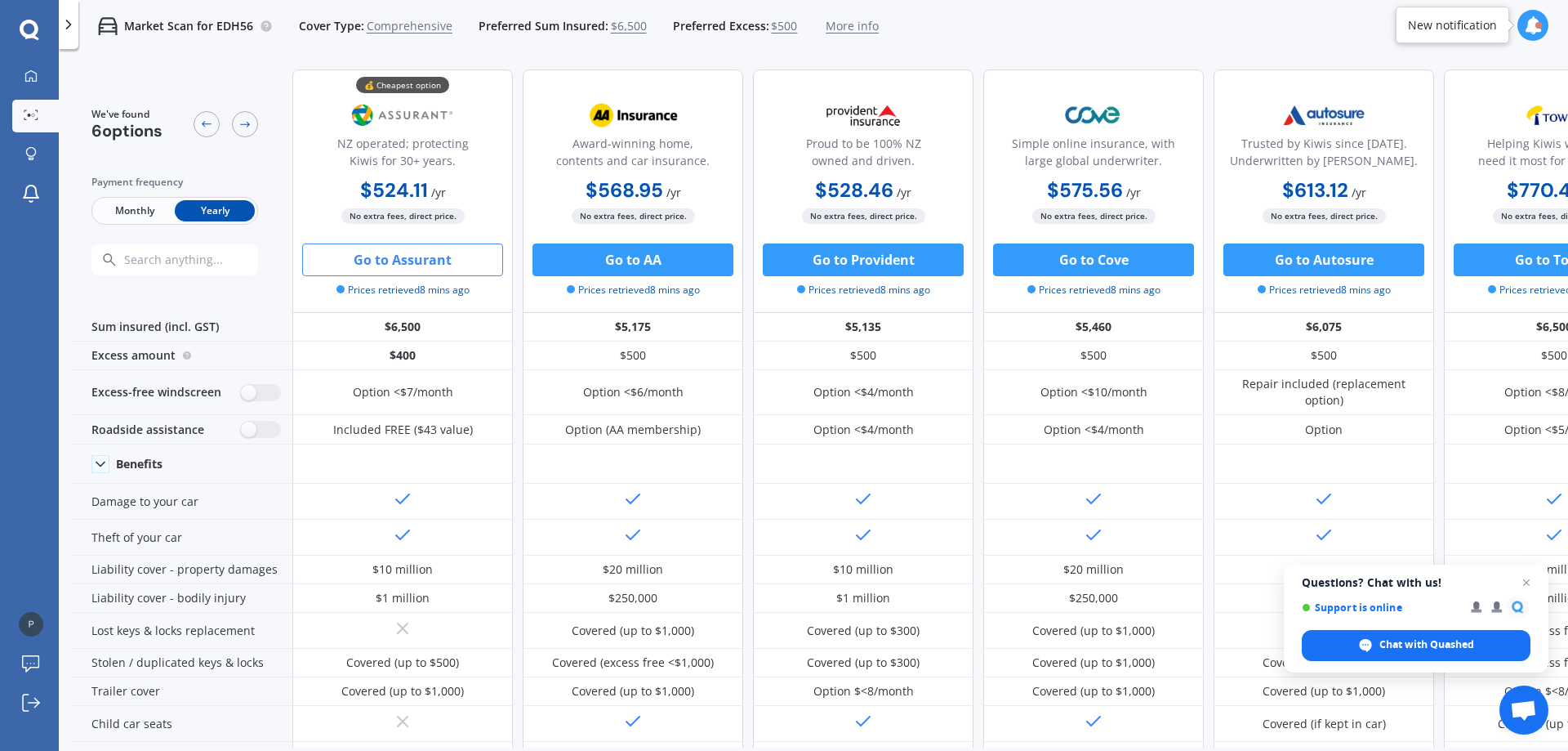
click at [384, 264] on button "Go to Assurant" at bounding box center [402, 260] width 201 height 33
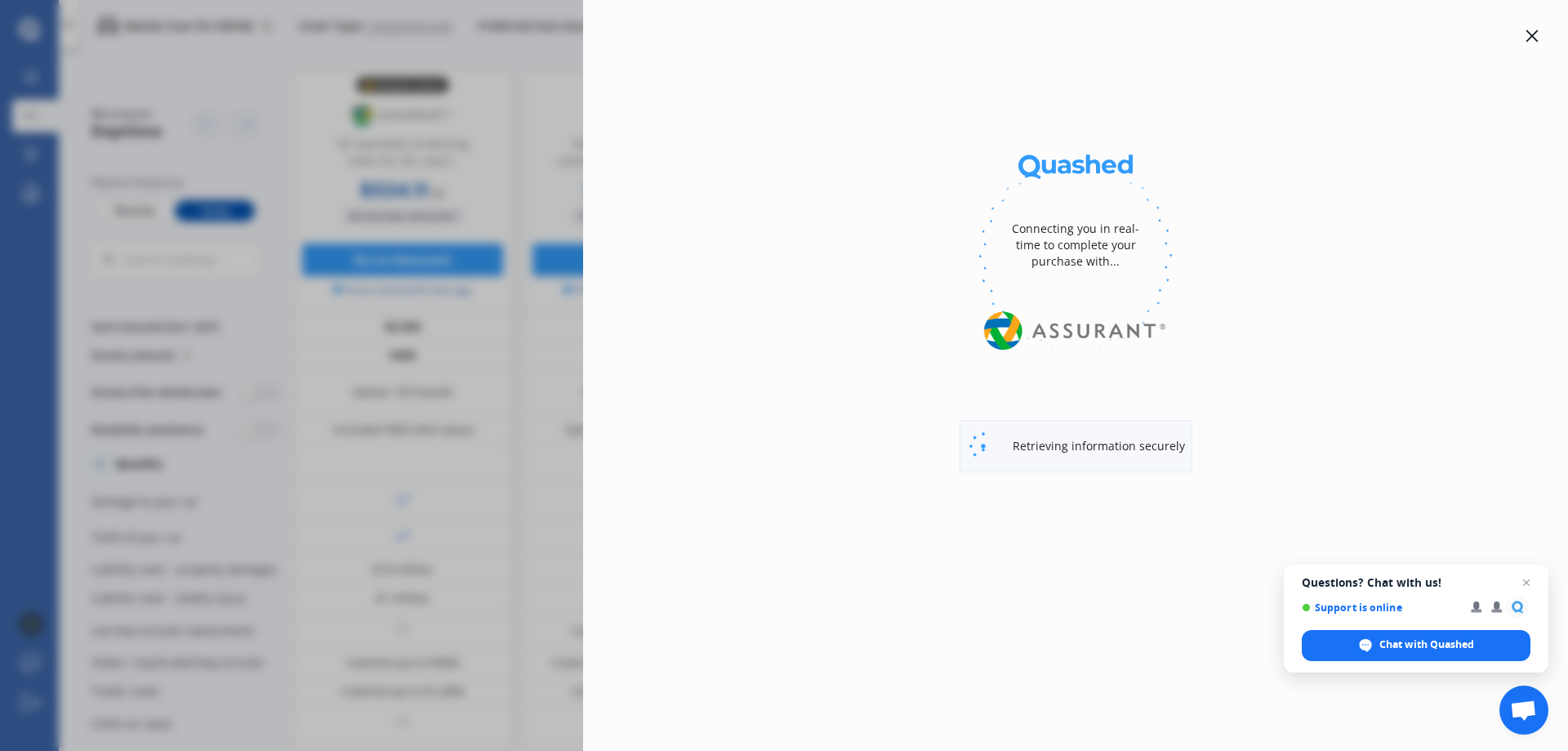
select select "Yearly"
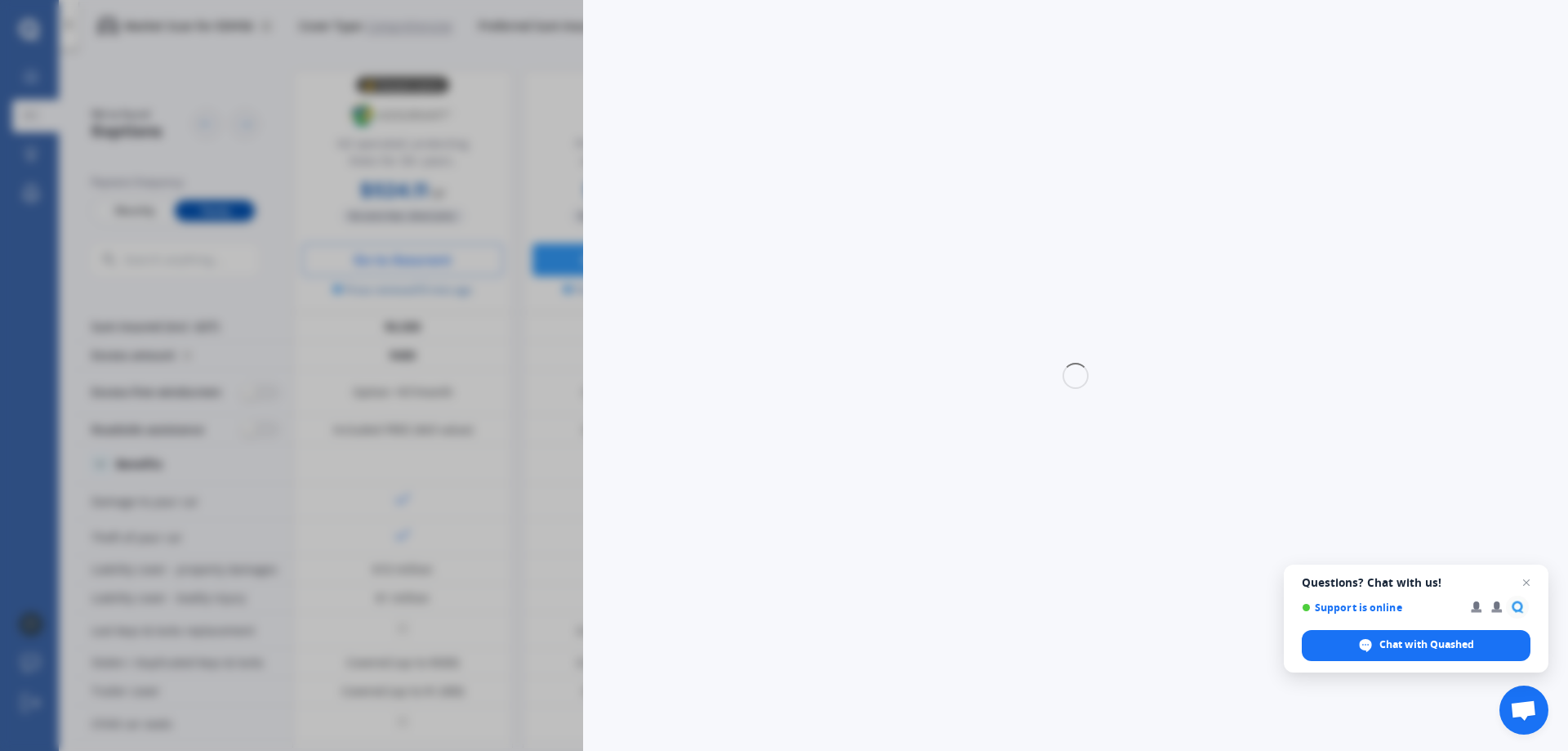
select select "full"
select select "0"
select select "Otago"
select select "SUBARU"
select select "FORESTER"
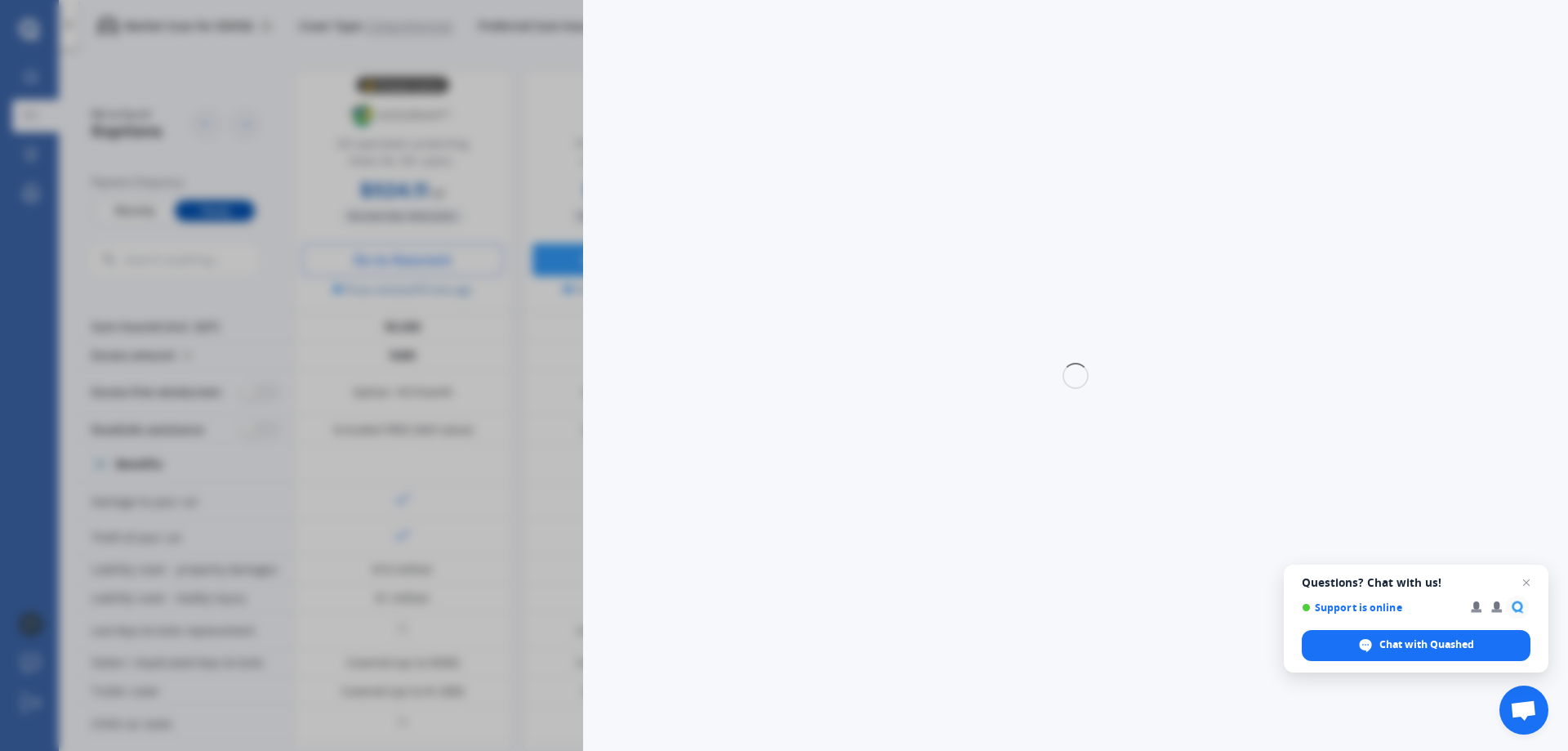
select select "2.5X"
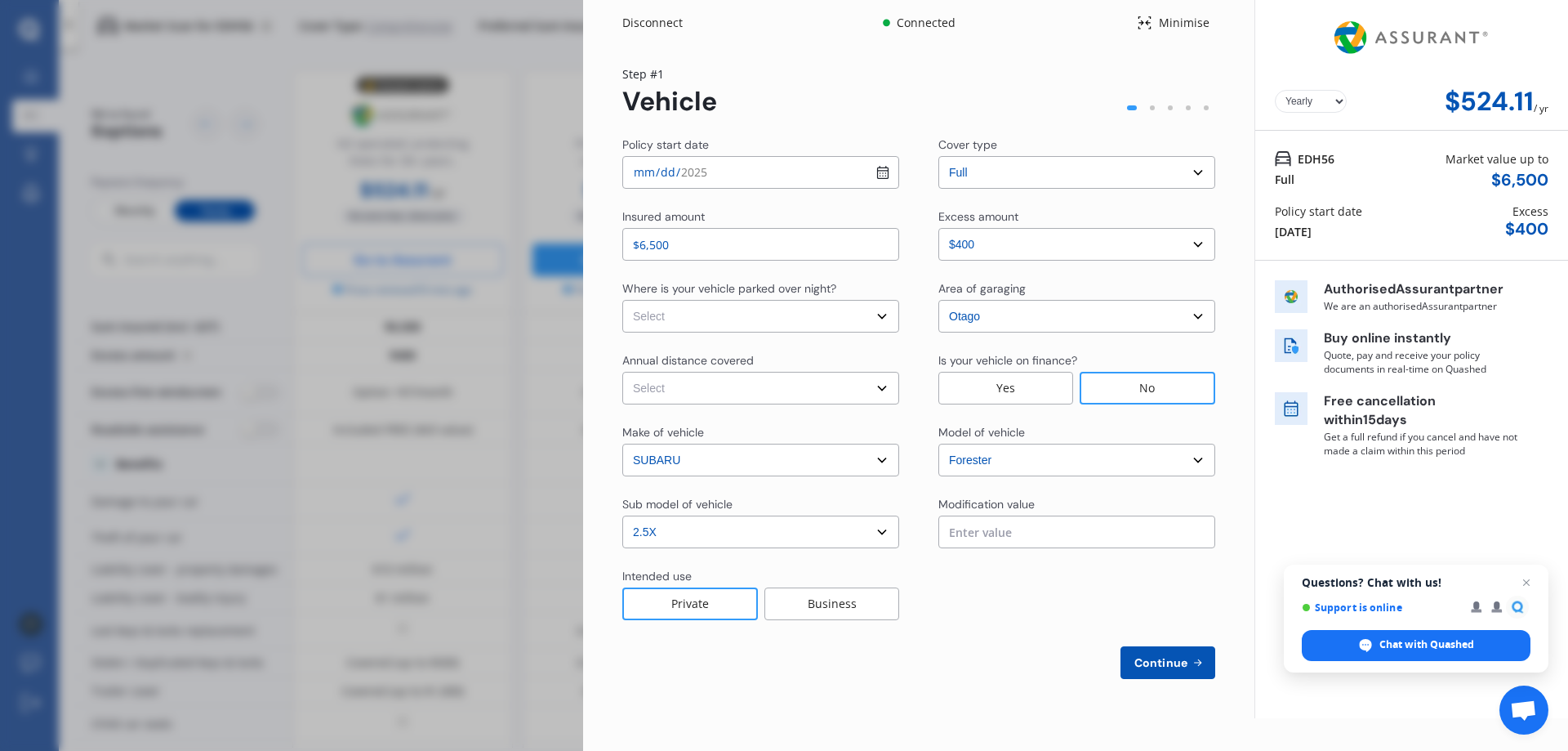
click at [885, 316] on select "Select In a garage On own property On street or road" at bounding box center [760, 316] width 276 height 33
select select "On own property"
click at [622, 300] on select "Select In a garage On own property On street or road" at bounding box center [760, 316] width 276 height 33
click at [799, 383] on select "Select Low (less than 15,000km per year) Average (15,000-30,000km per year) Hig…" at bounding box center [760, 387] width 276 height 33
select select "15000"
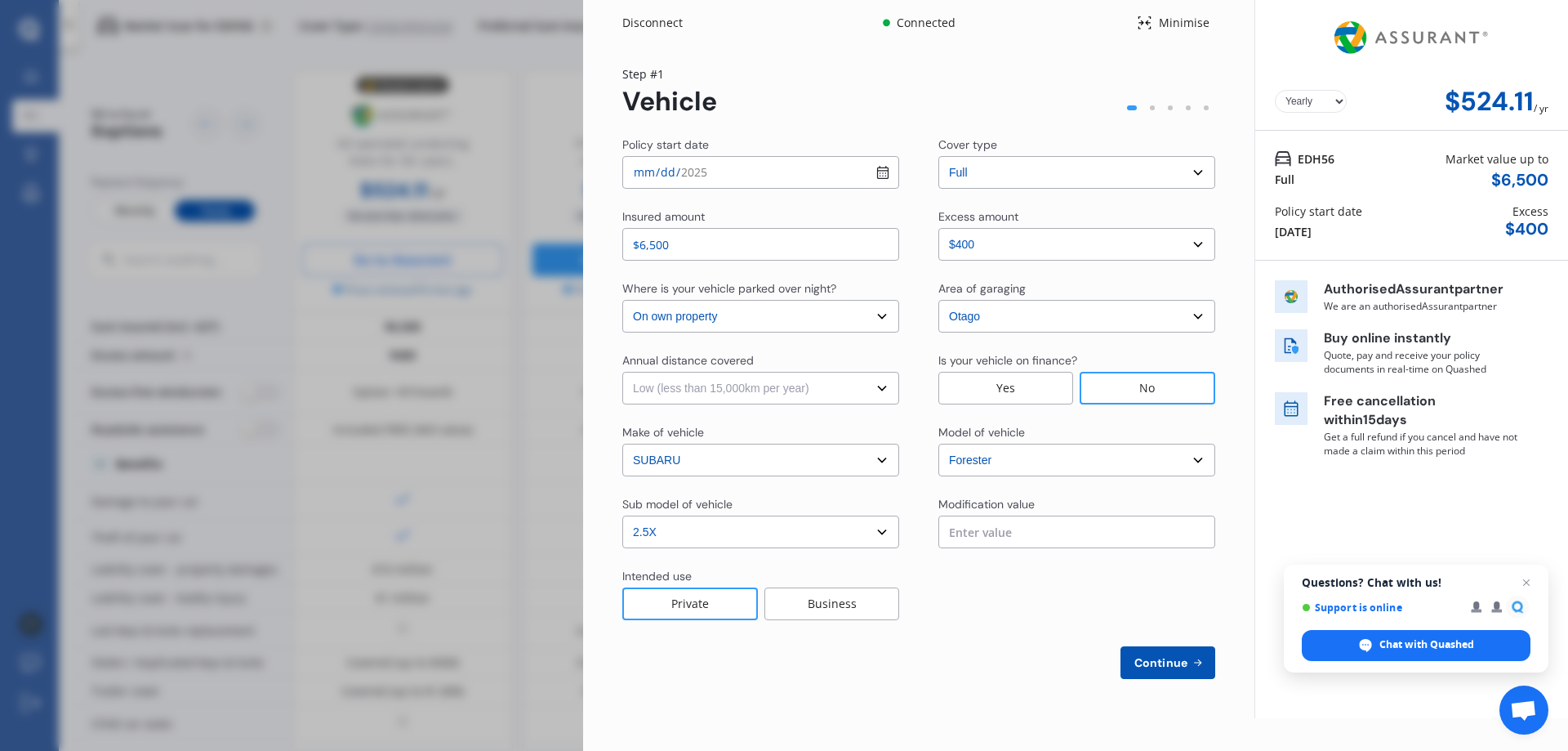
click at [622, 371] on select "Select Low (less than 15,000km per year) Average (15,000-30,000km per year) Hig…" at bounding box center [760, 387] width 276 height 33
click at [754, 251] on input "$6,500" at bounding box center [760, 244] width 276 height 33
click at [1149, 660] on span "Continue" at bounding box center [1161, 663] width 60 height 13
select select "Mr"
select select "19"
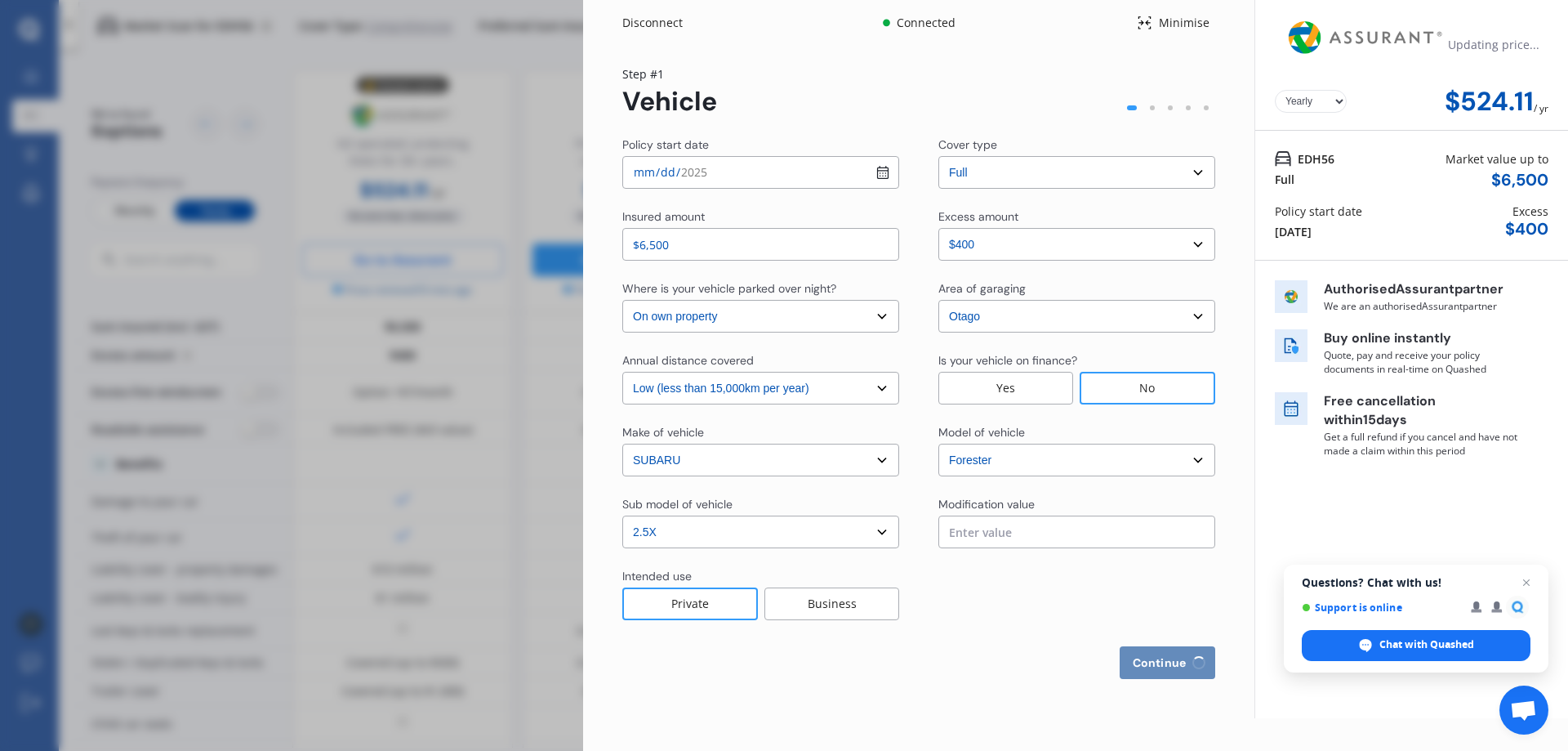
select select "04"
select select "1973"
select select "full"
select select "more than 4 years"
select select "[GEOGRAPHIC_DATA]"
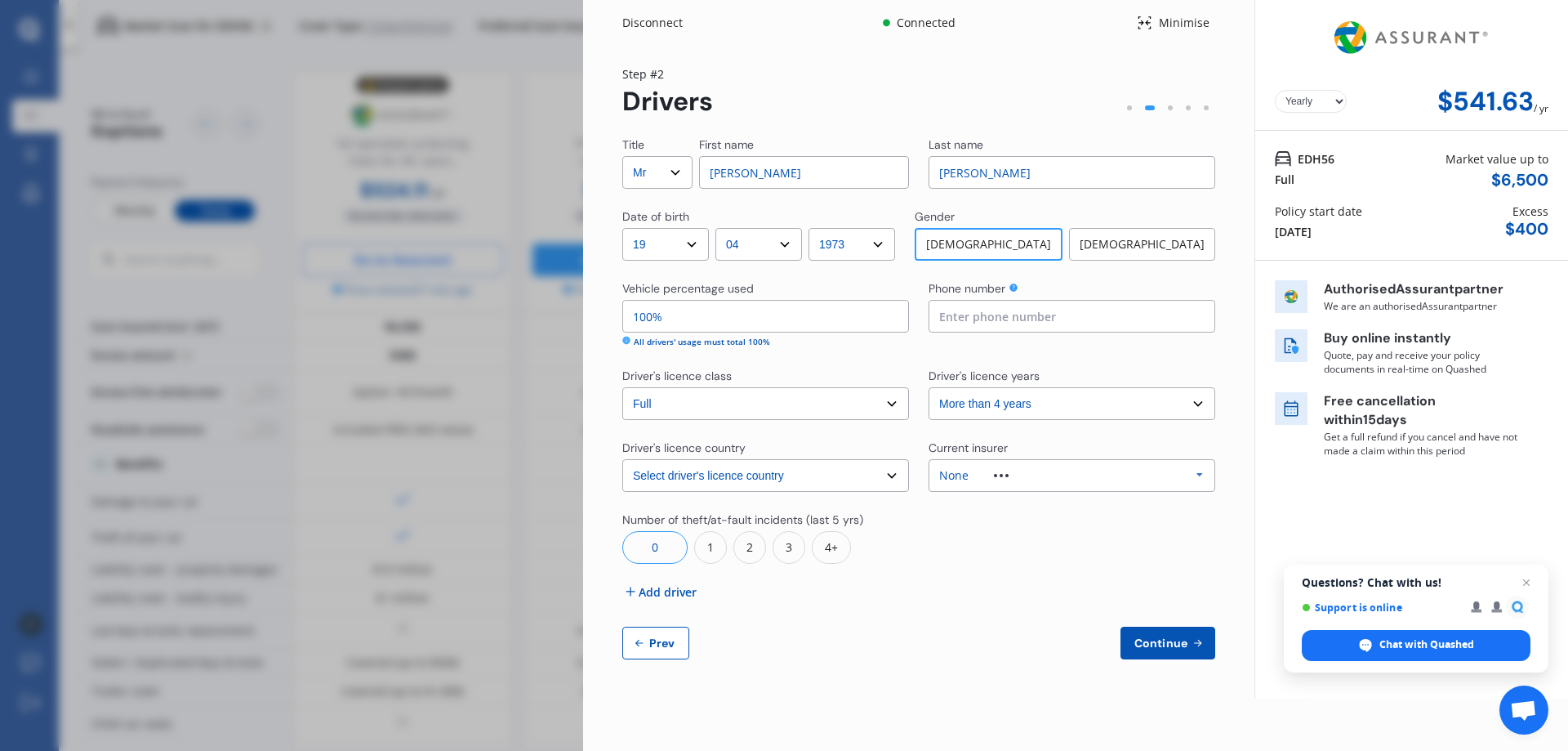
click at [654, 643] on span "Prev" at bounding box center [662, 643] width 33 height 13
select select "full"
select select "0"
select select "On own property"
select select "Otago"
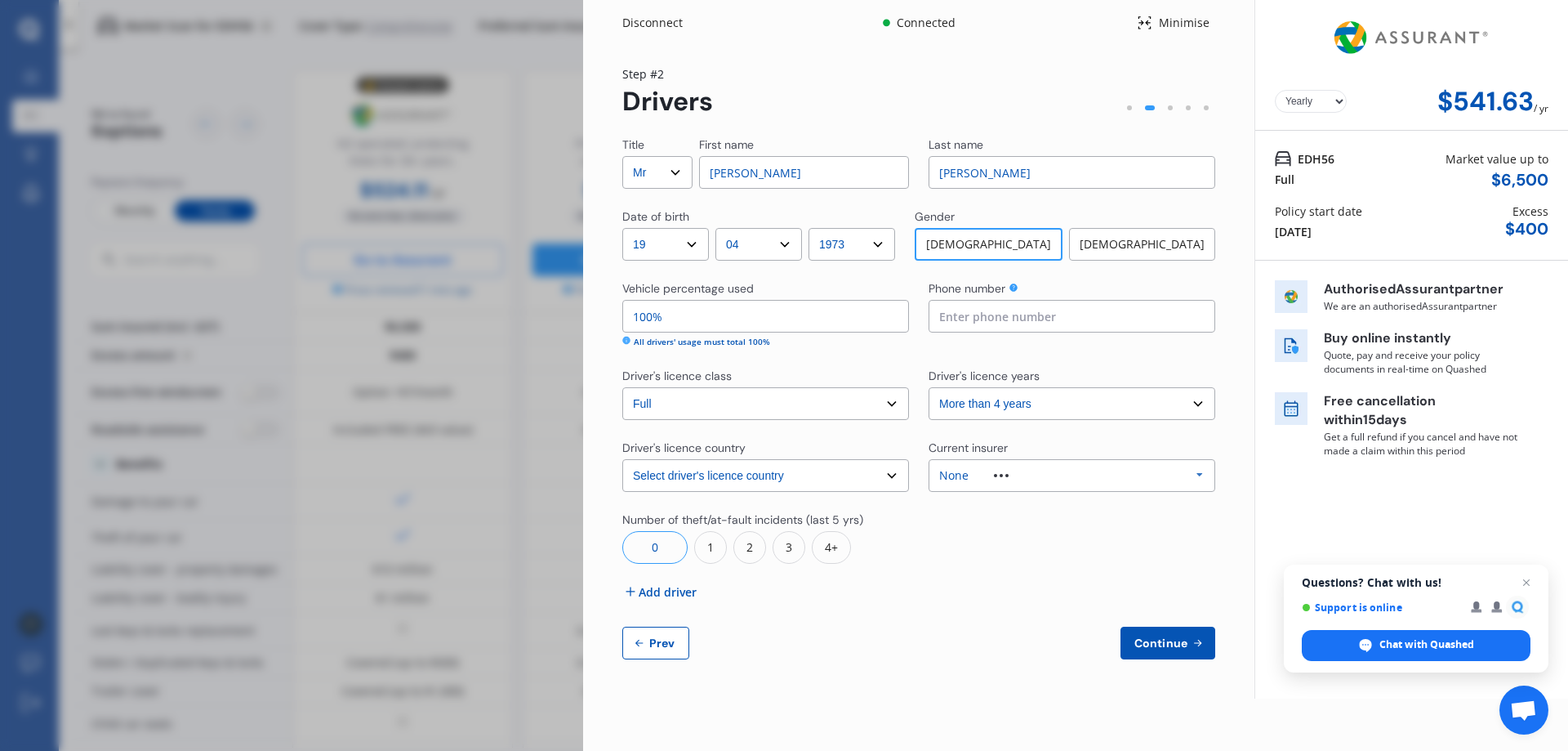
select select "15000"
select select "SUBARU"
select select "FORESTER"
select select "2.5X"
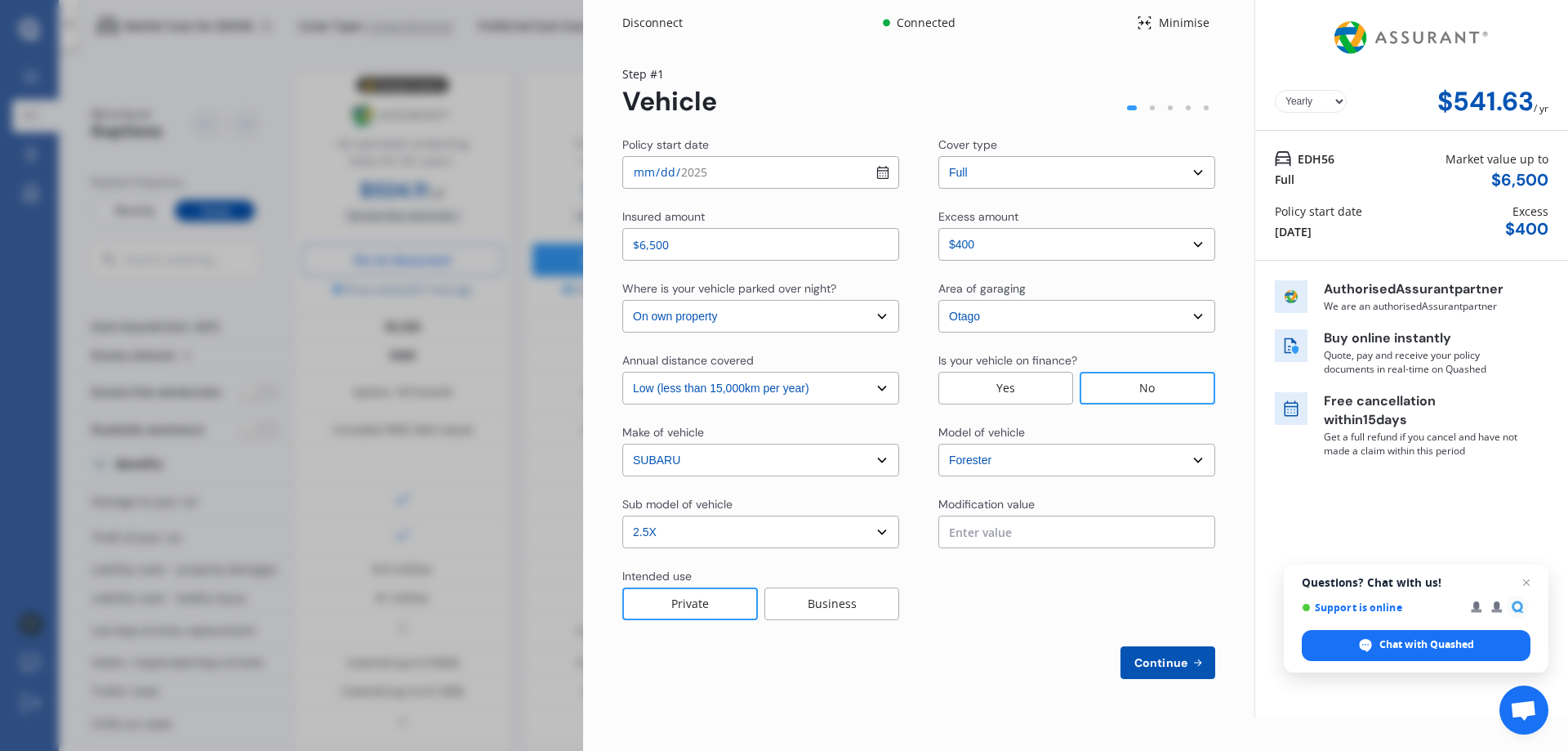
click at [721, 219] on div "Insured amount" at bounding box center [760, 218] width 276 height 20
click at [1528, 583] on span "Close chat" at bounding box center [1527, 583] width 21 height 21
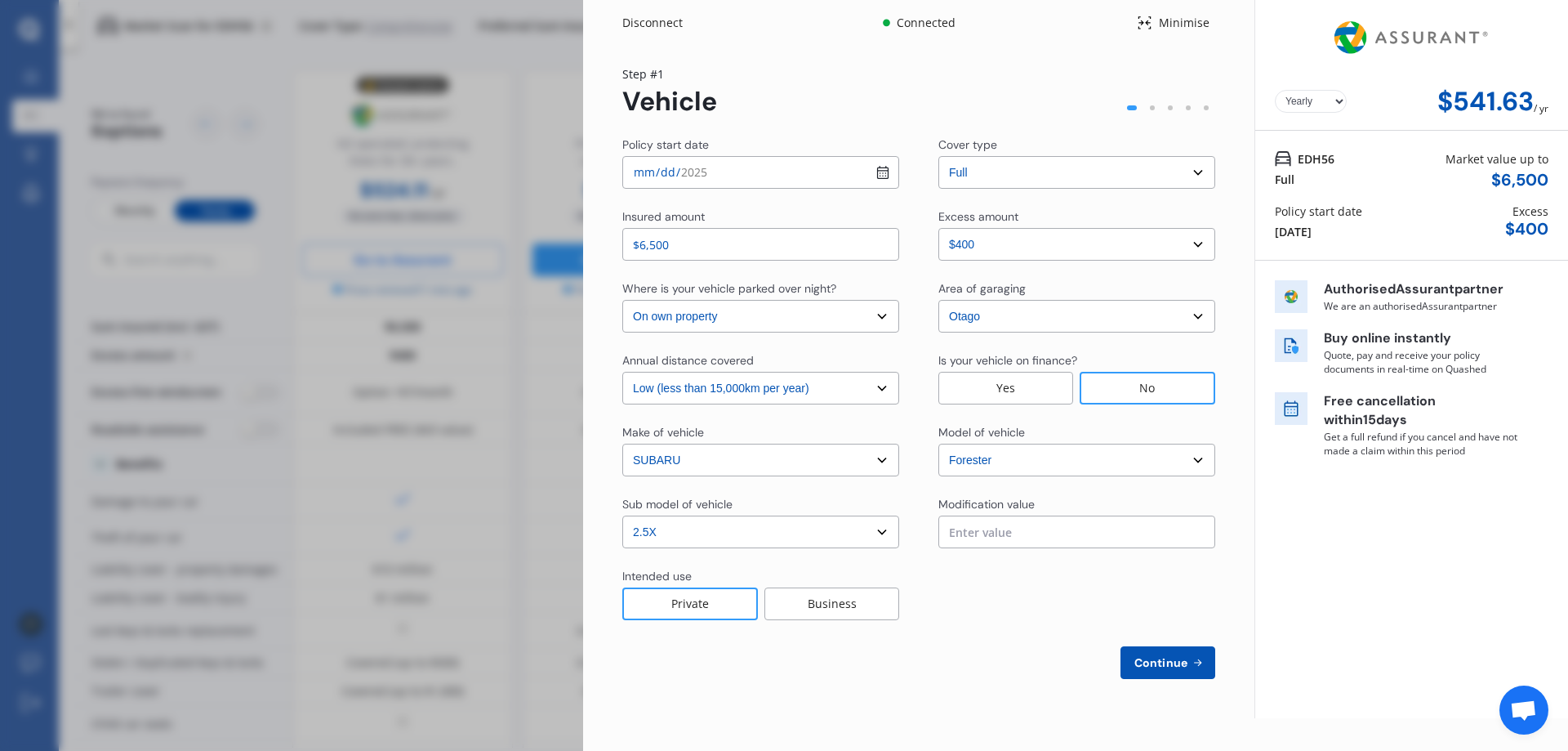
click at [648, 24] on div "Disconnect" at bounding box center [662, 23] width 79 height 16
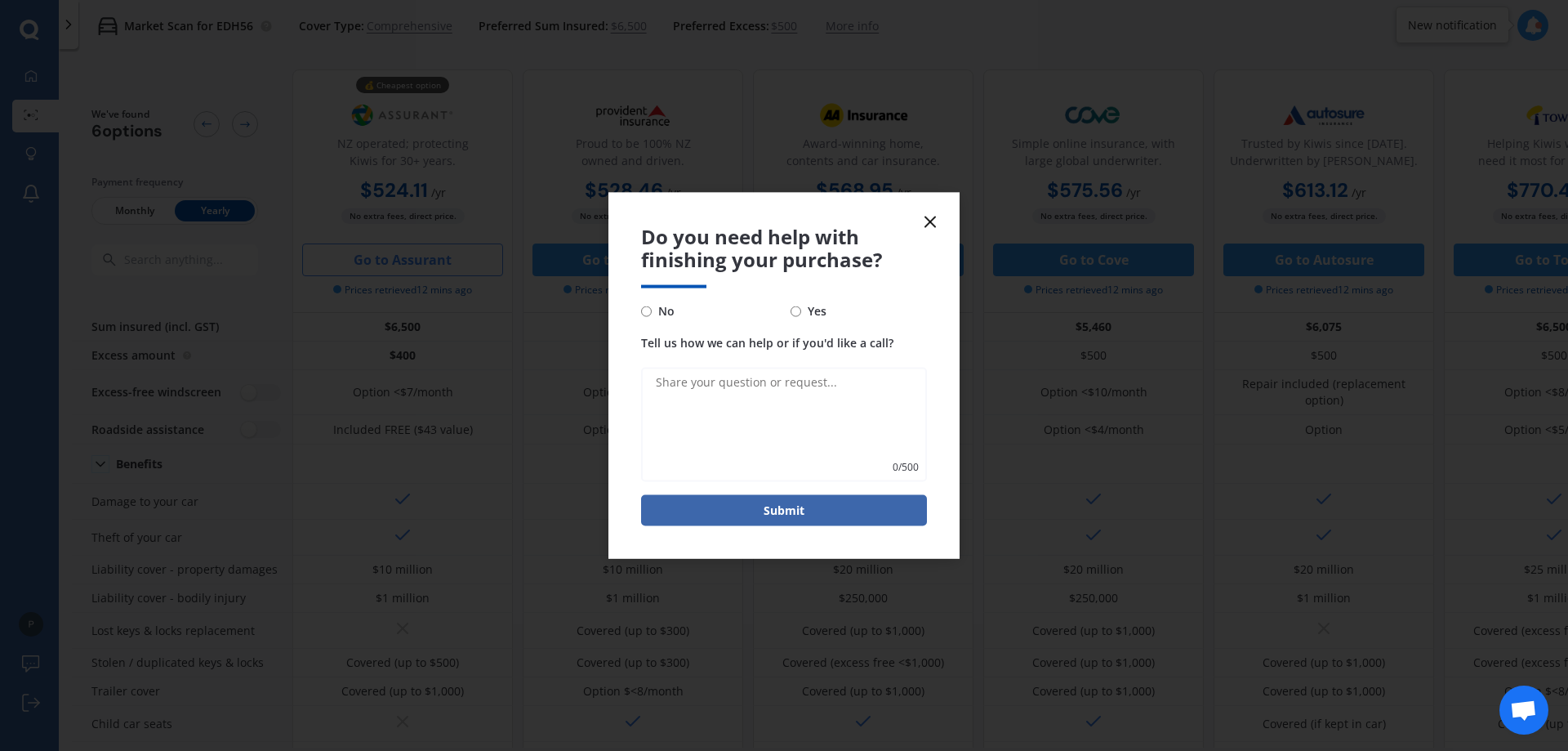
click at [651, 314] on input "No" at bounding box center [646, 310] width 10 height 10
radio input "true"
click at [804, 505] on button "Submit" at bounding box center [784, 510] width 286 height 31
click at [670, 520] on button "Submit" at bounding box center [784, 510] width 286 height 31
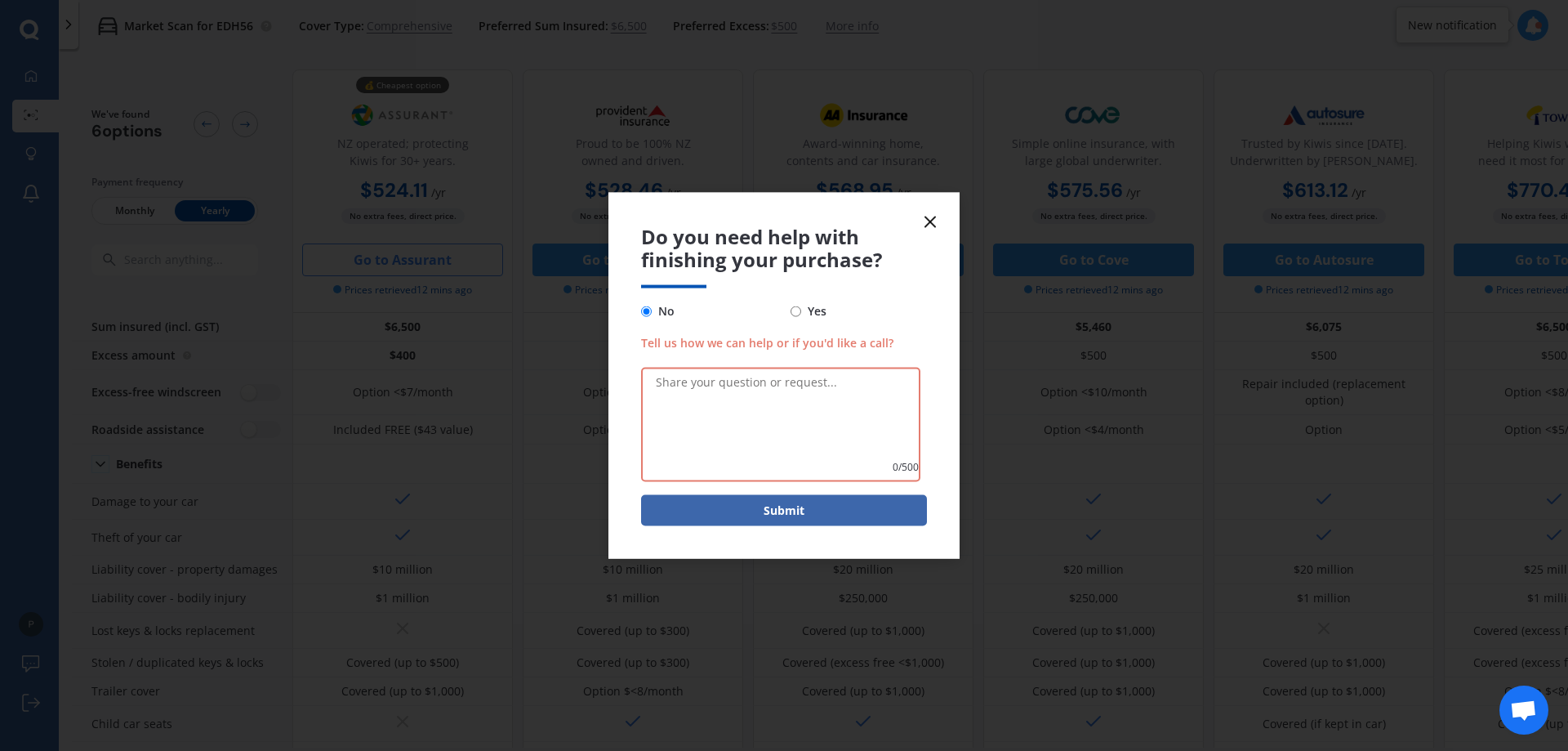
click at [933, 219] on icon at bounding box center [930, 221] width 20 height 20
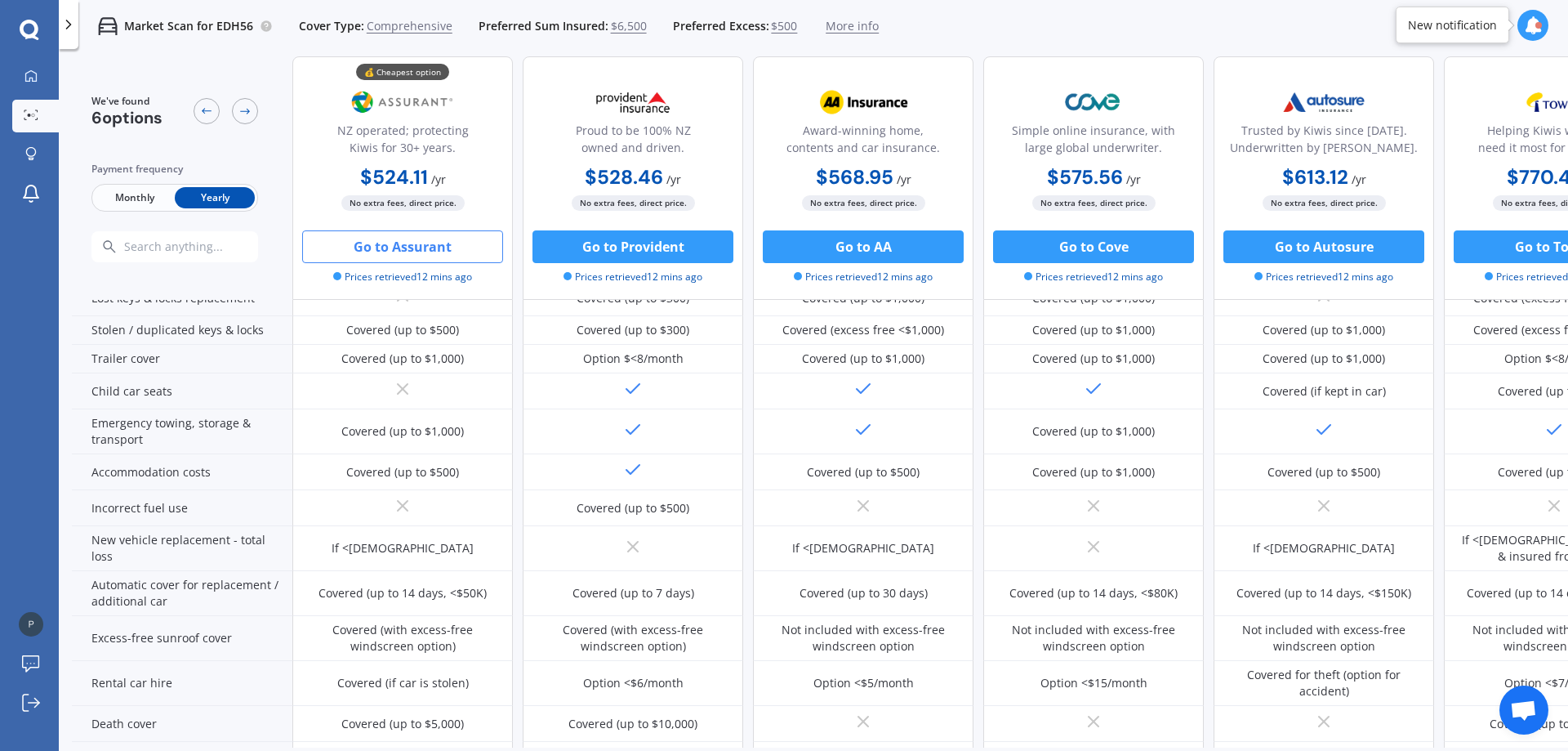
scroll to position [715, 0]
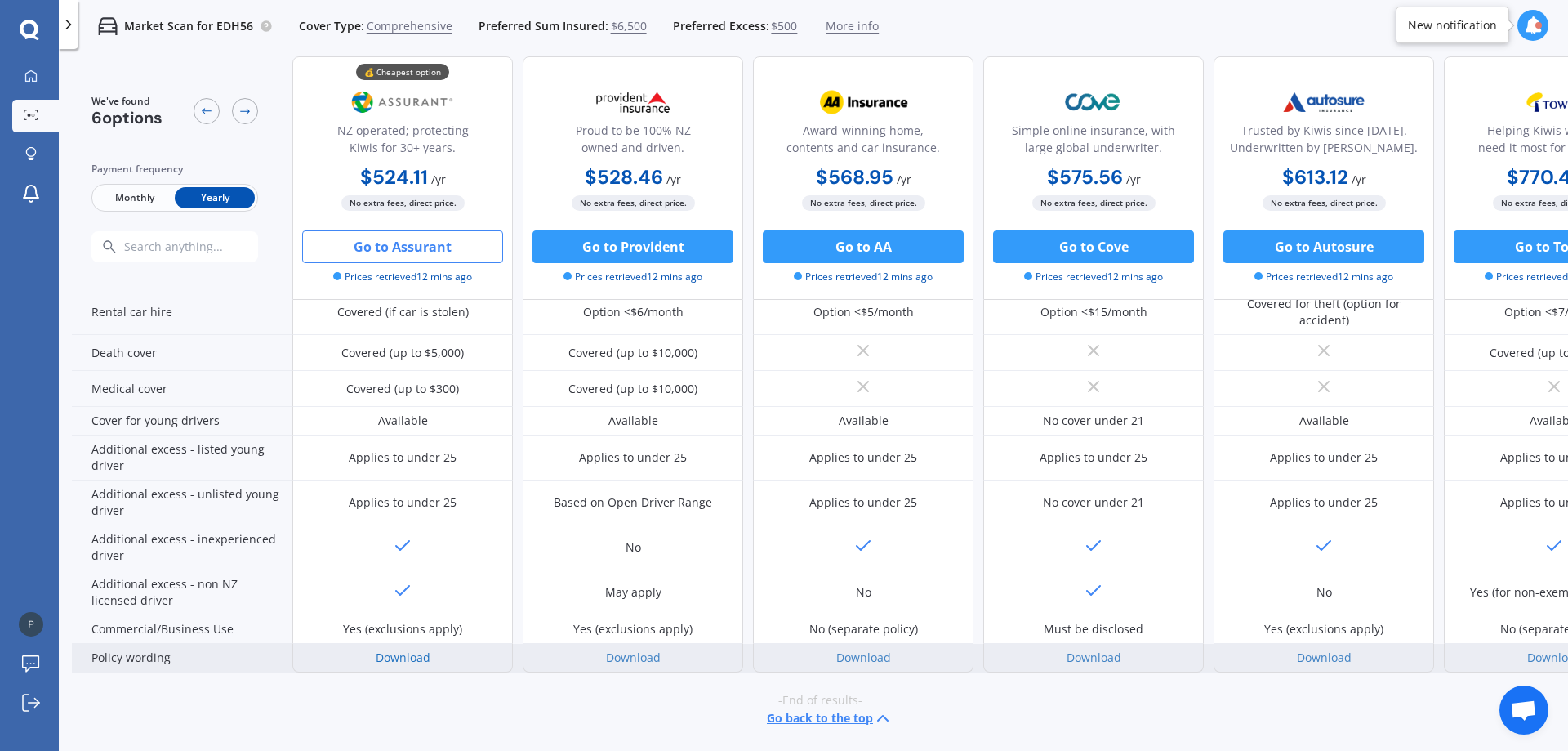
click at [411, 650] on link "Download" at bounding box center [403, 657] width 54 height 16
click at [629, 650] on link "Download" at bounding box center [634, 657] width 54 height 16
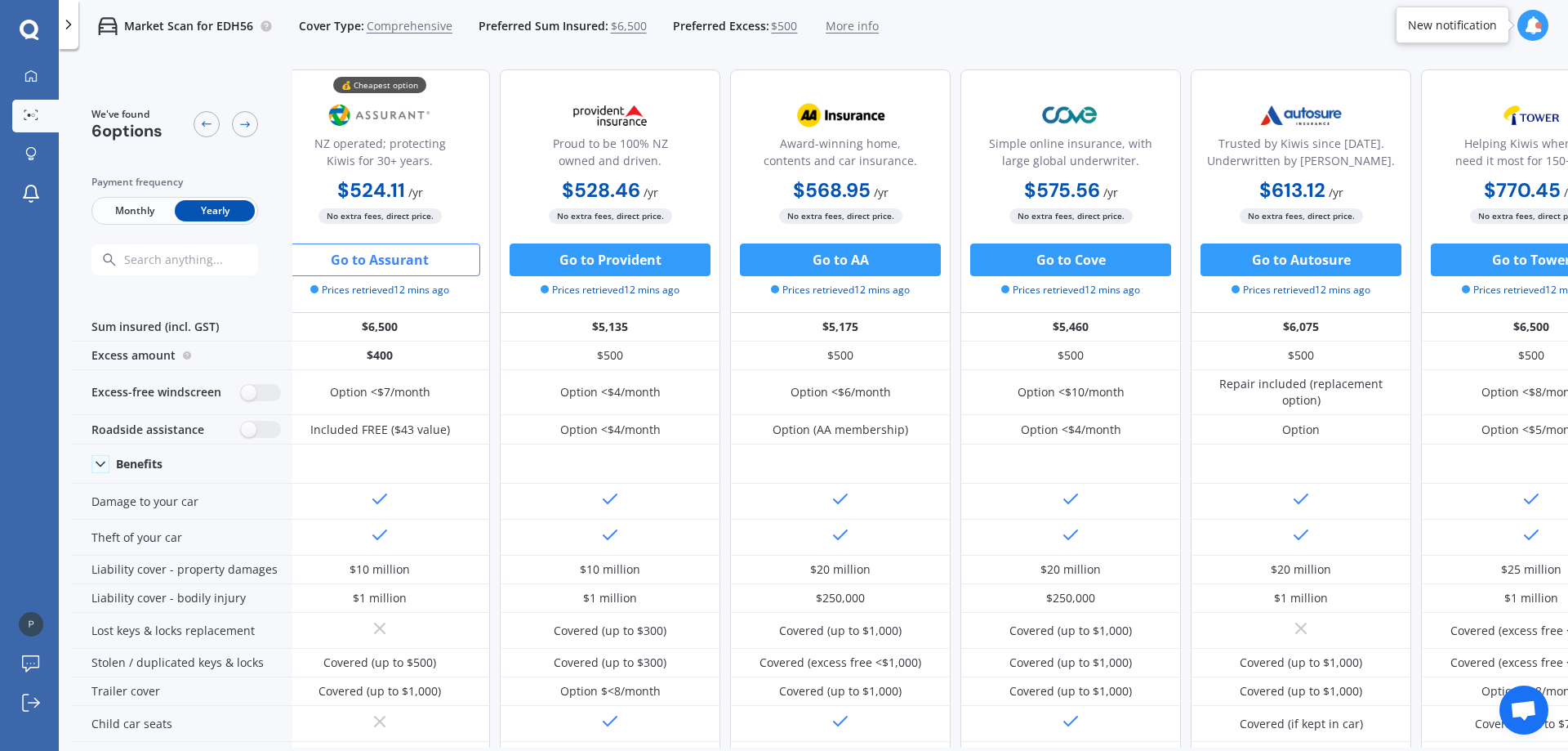
scroll to position [0, 0]
